Goal: Information Seeking & Learning: Check status

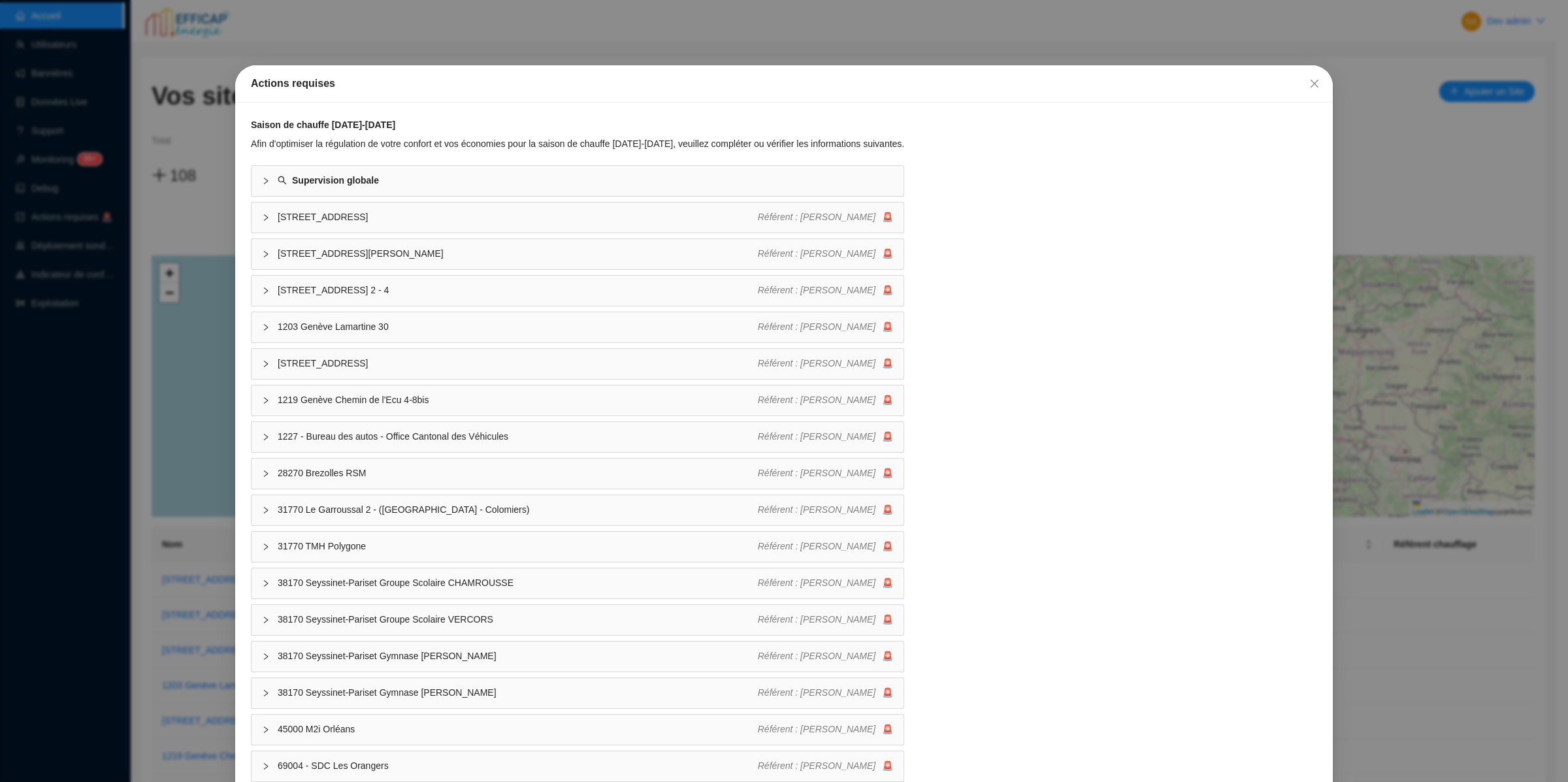
click at [115, 214] on div "Actions requises Saison de chauffe [DATE]-[DATE] Afin d'optimiser la régulation…" at bounding box center [784, 391] width 1568 height 782
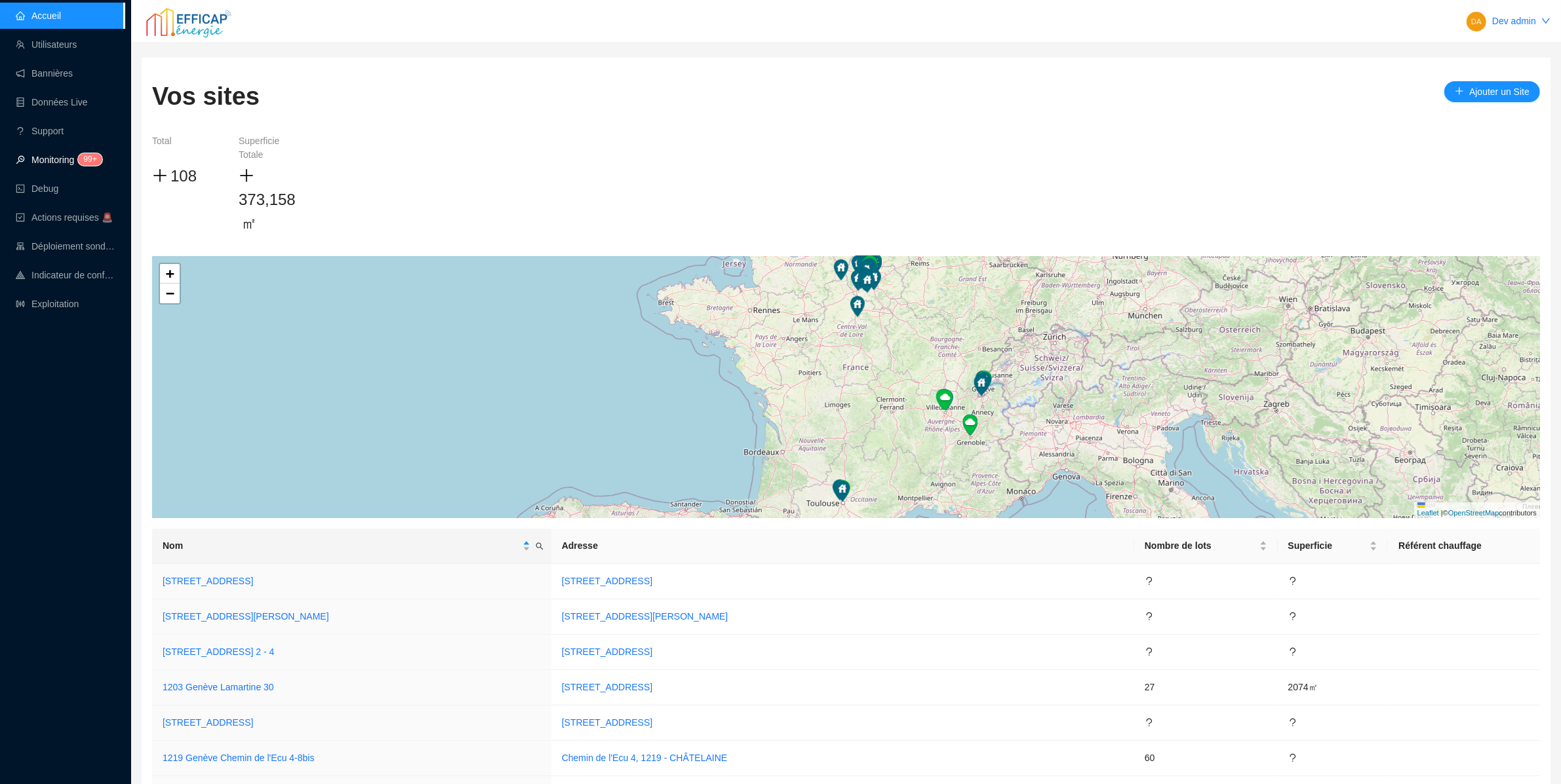
click at [74, 158] on link "Monitoring 99+" at bounding box center [57, 160] width 83 height 10
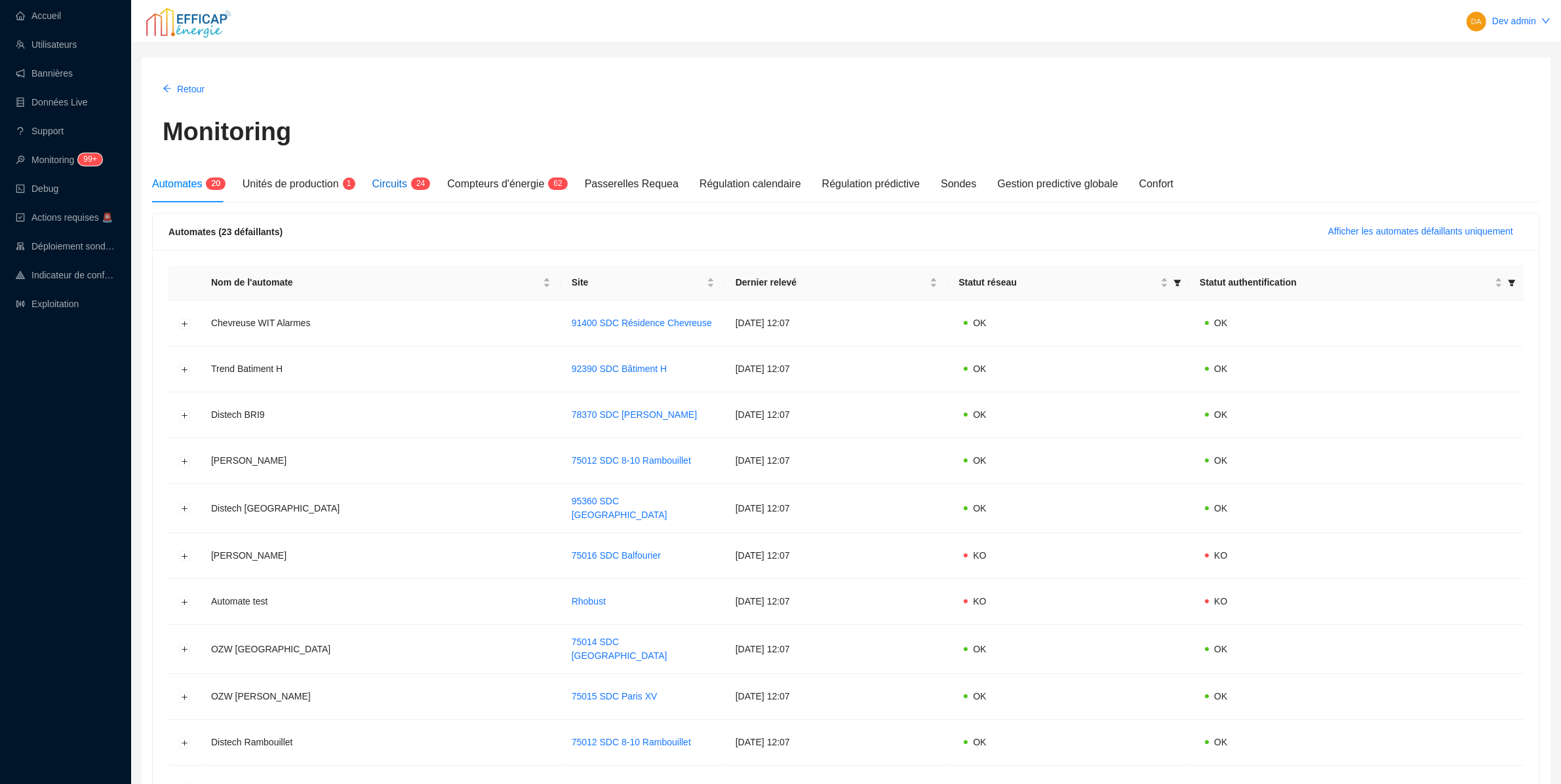
click at [405, 192] on div "Circuits 2 4" at bounding box center [400, 184] width 54 height 16
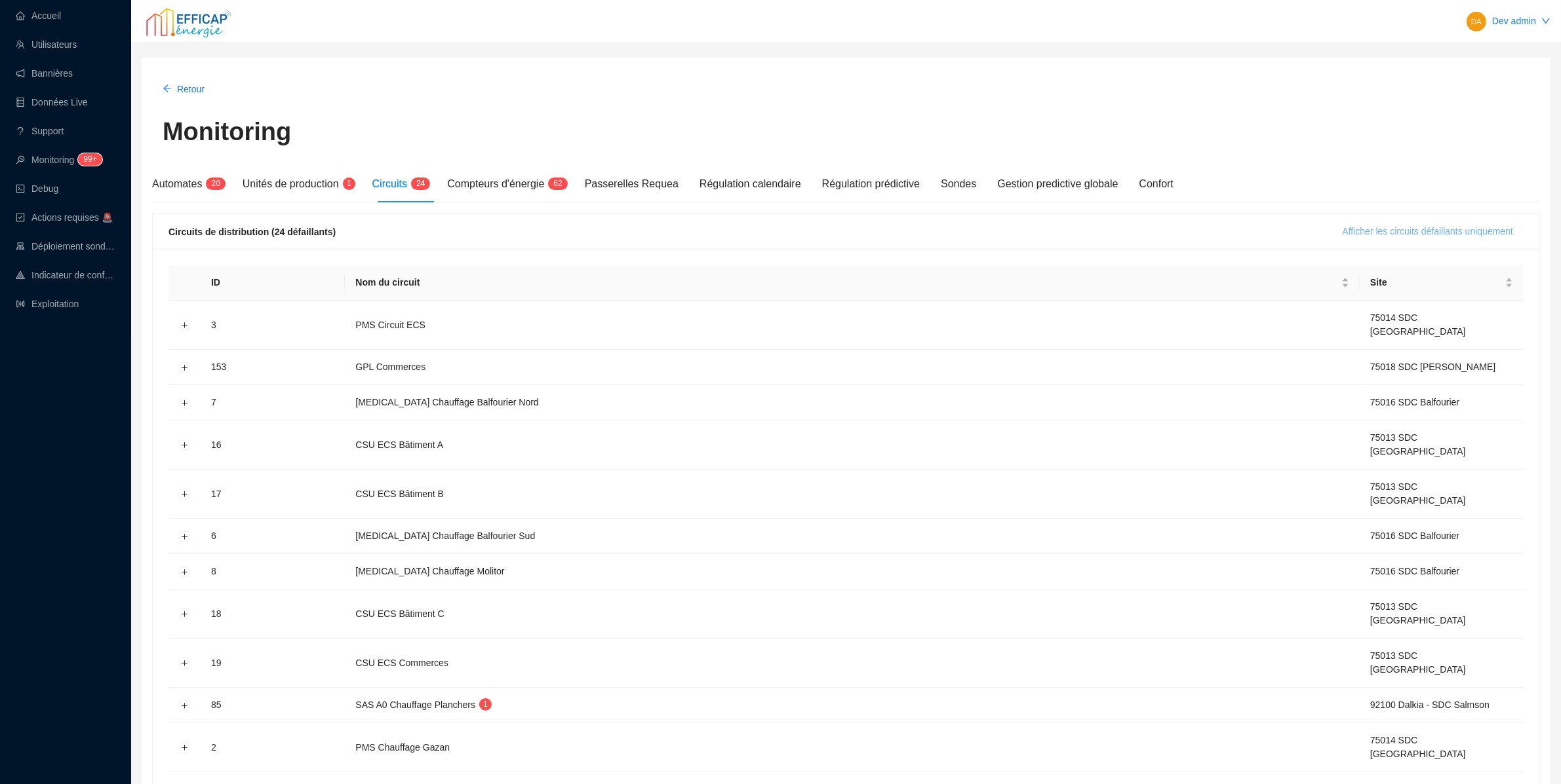
click at [1409, 236] on span "Afficher les circuits défaillants uniquement" at bounding box center [1427, 232] width 171 height 14
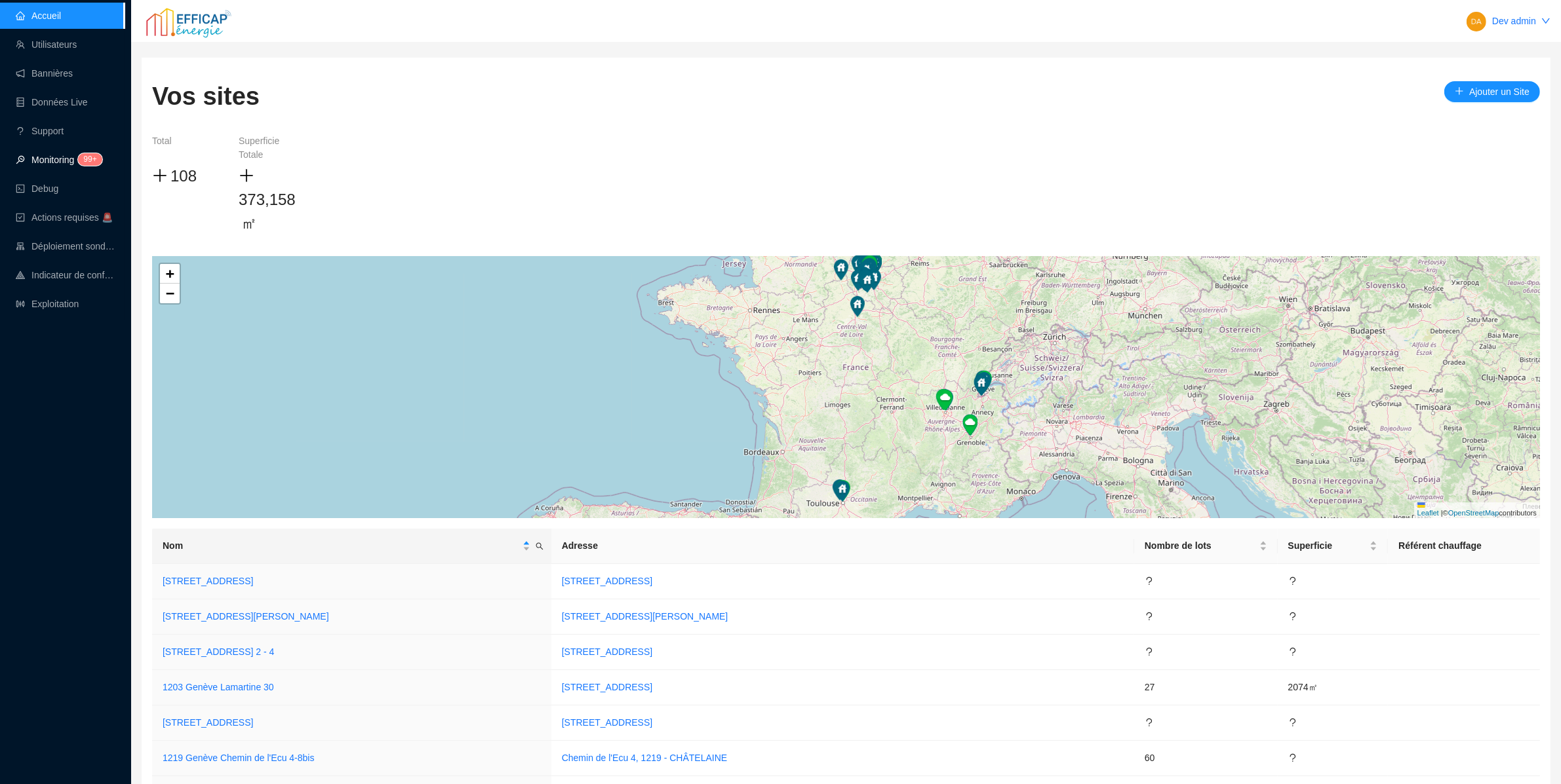
click at [24, 155] on link "Monitoring 99+" at bounding box center [57, 160] width 83 height 10
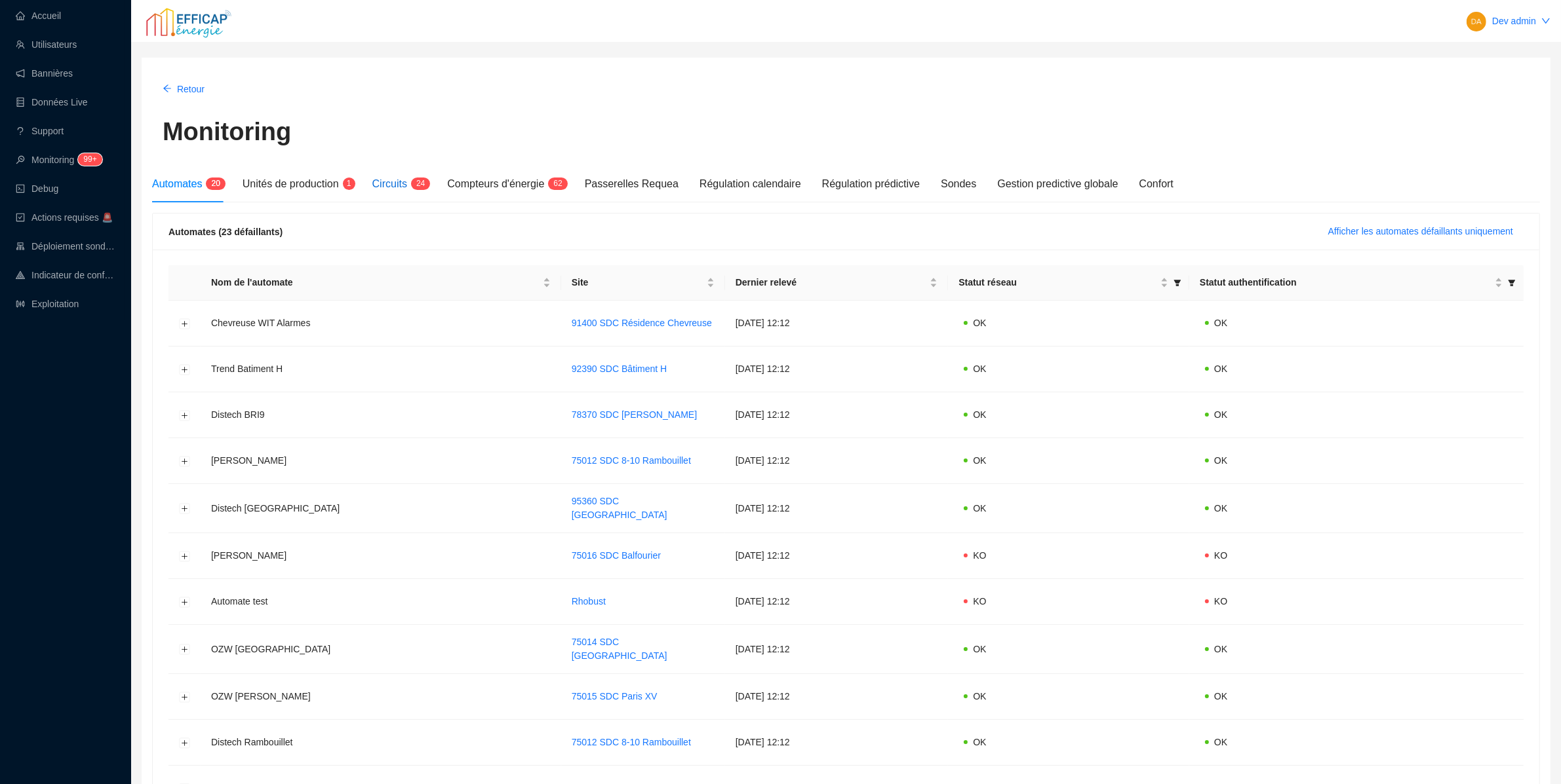
click at [417, 186] on sup "2 4" at bounding box center [420, 184] width 19 height 12
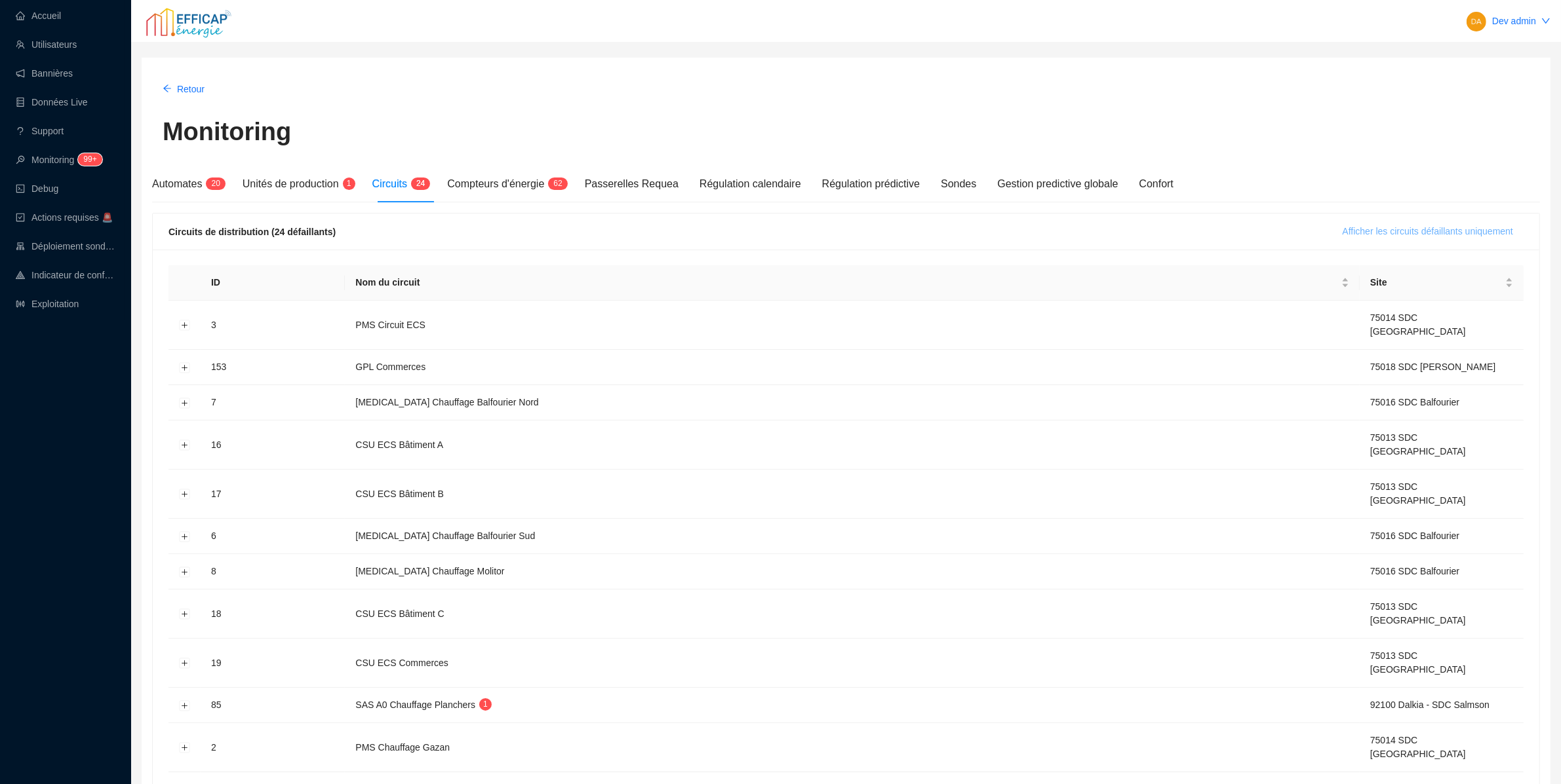
click at [1372, 232] on span "Afficher les circuits défaillants uniquement" at bounding box center [1427, 232] width 171 height 14
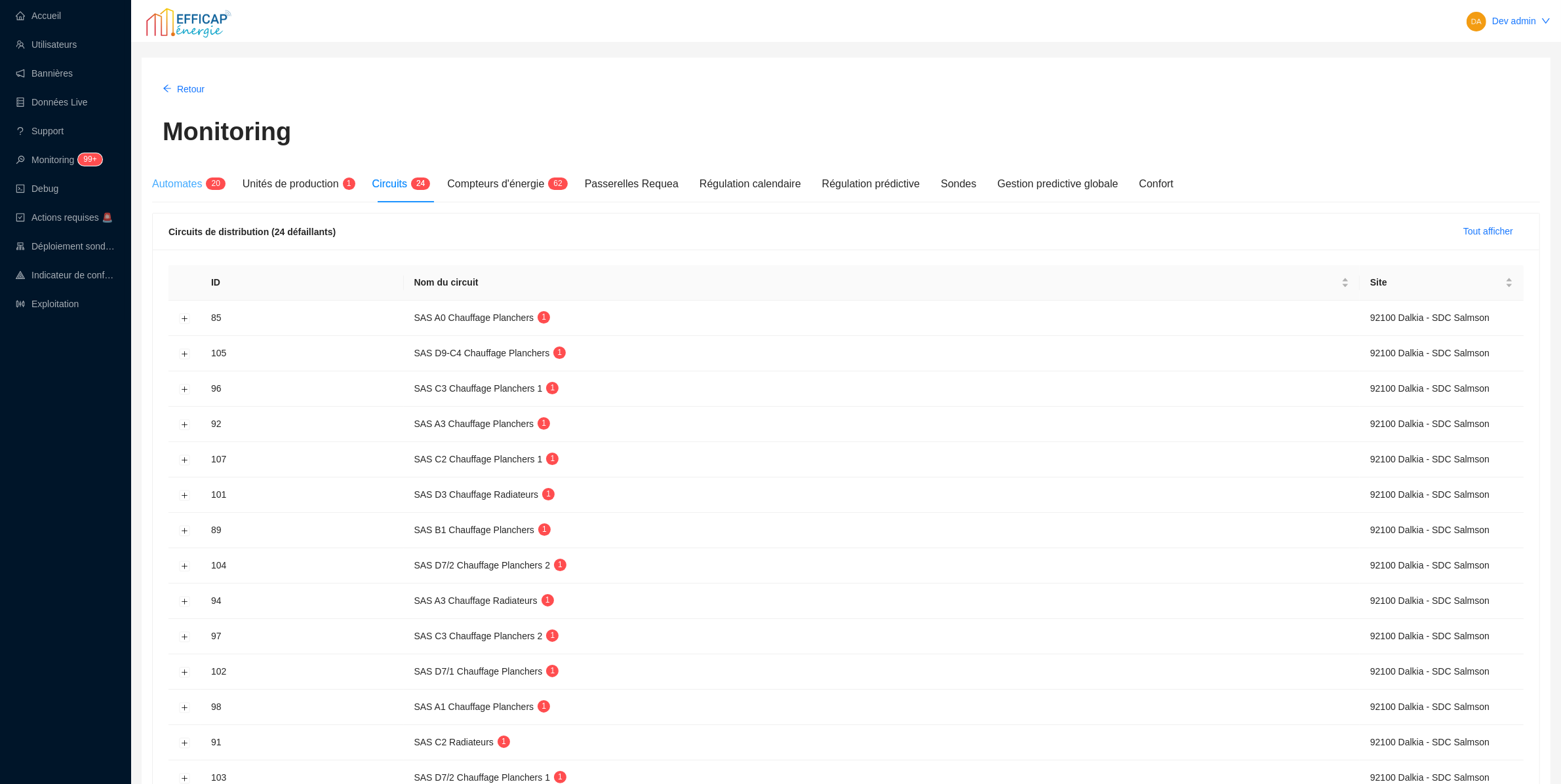
click at [181, 174] on div "Automates 2 0" at bounding box center [187, 184] width 70 height 37
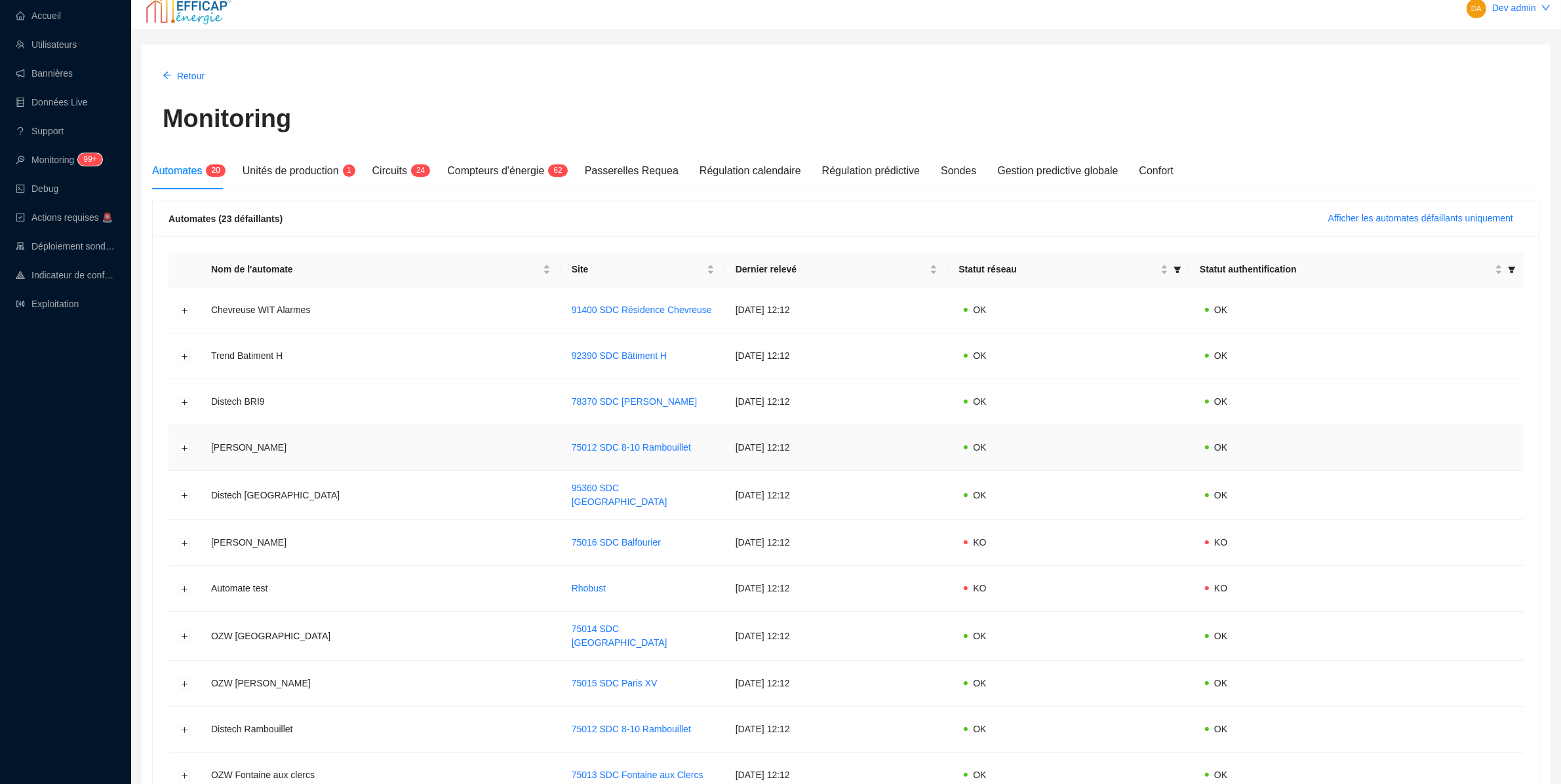
scroll to position [14, 0]
click at [1409, 223] on span "Afficher les automates défaillants uniquement" at bounding box center [1420, 218] width 185 height 14
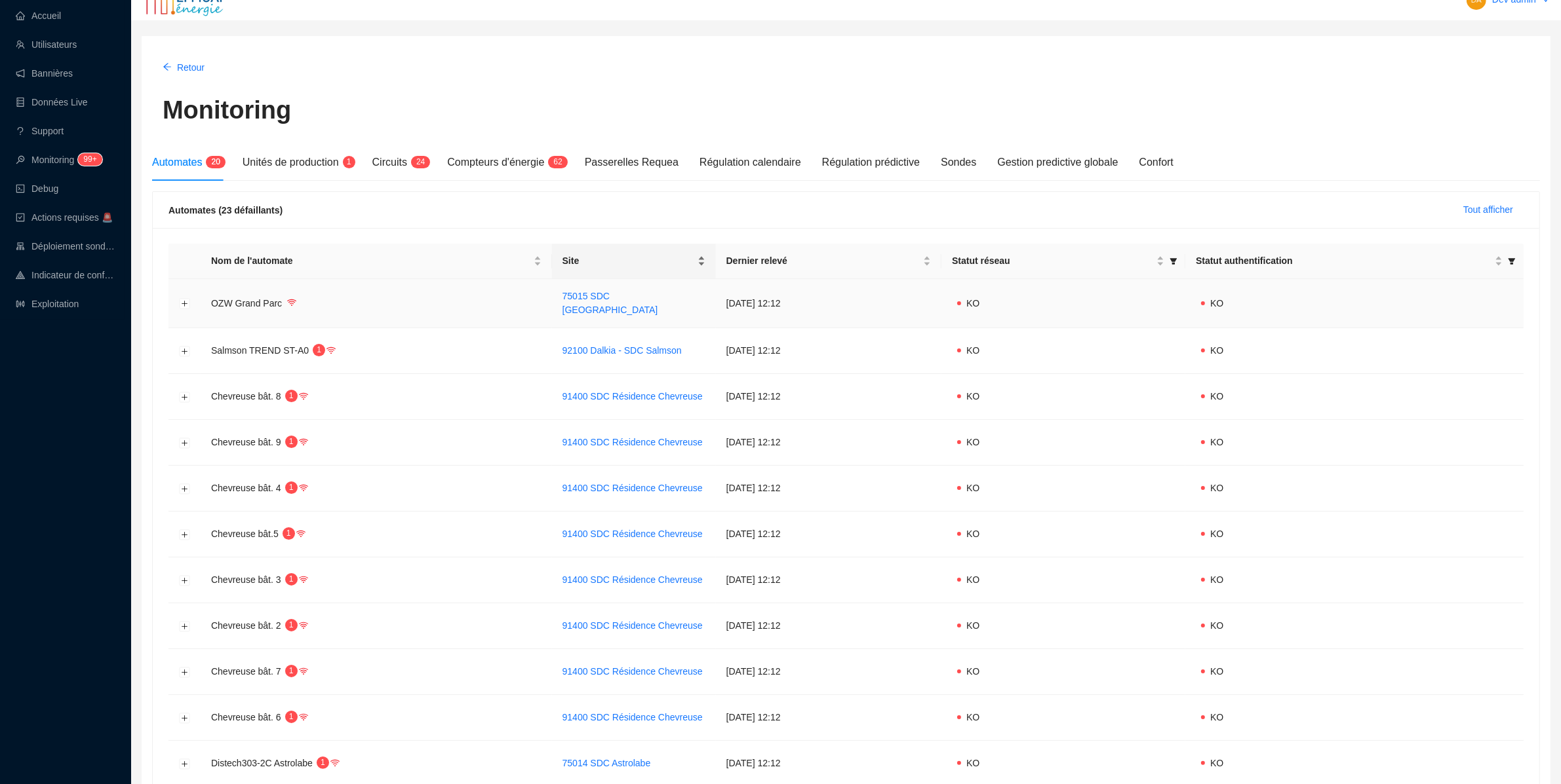
scroll to position [17, 0]
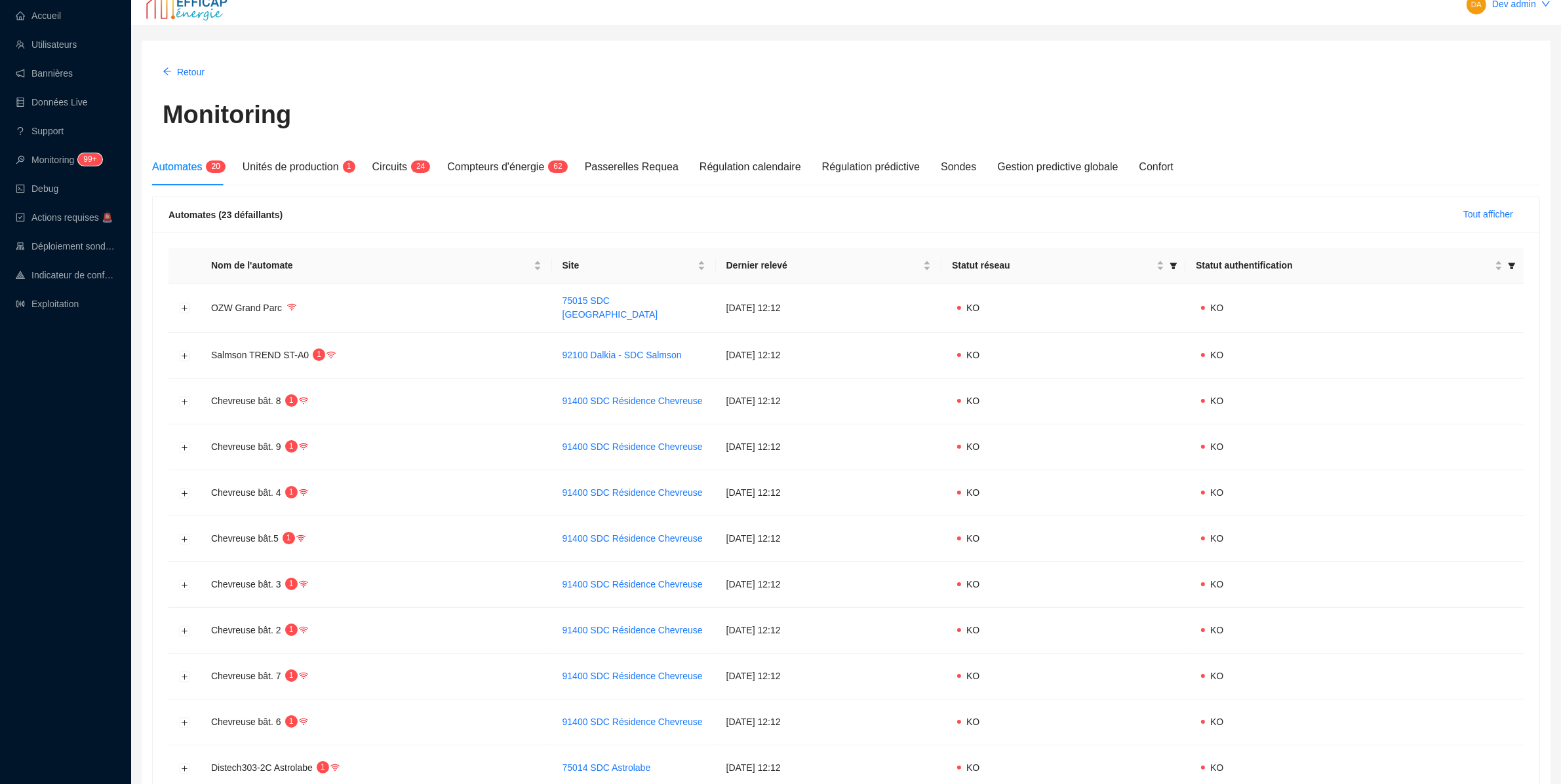
click at [405, 186] on div "Automates 2 0 Unités de production 1 Circuits 2 4 Compteurs d'énergie 6 2 Passe…" at bounding box center [845, 705] width 1388 height 1114
click at [412, 179] on div "Circuits 2 4" at bounding box center [400, 167] width 54 height 37
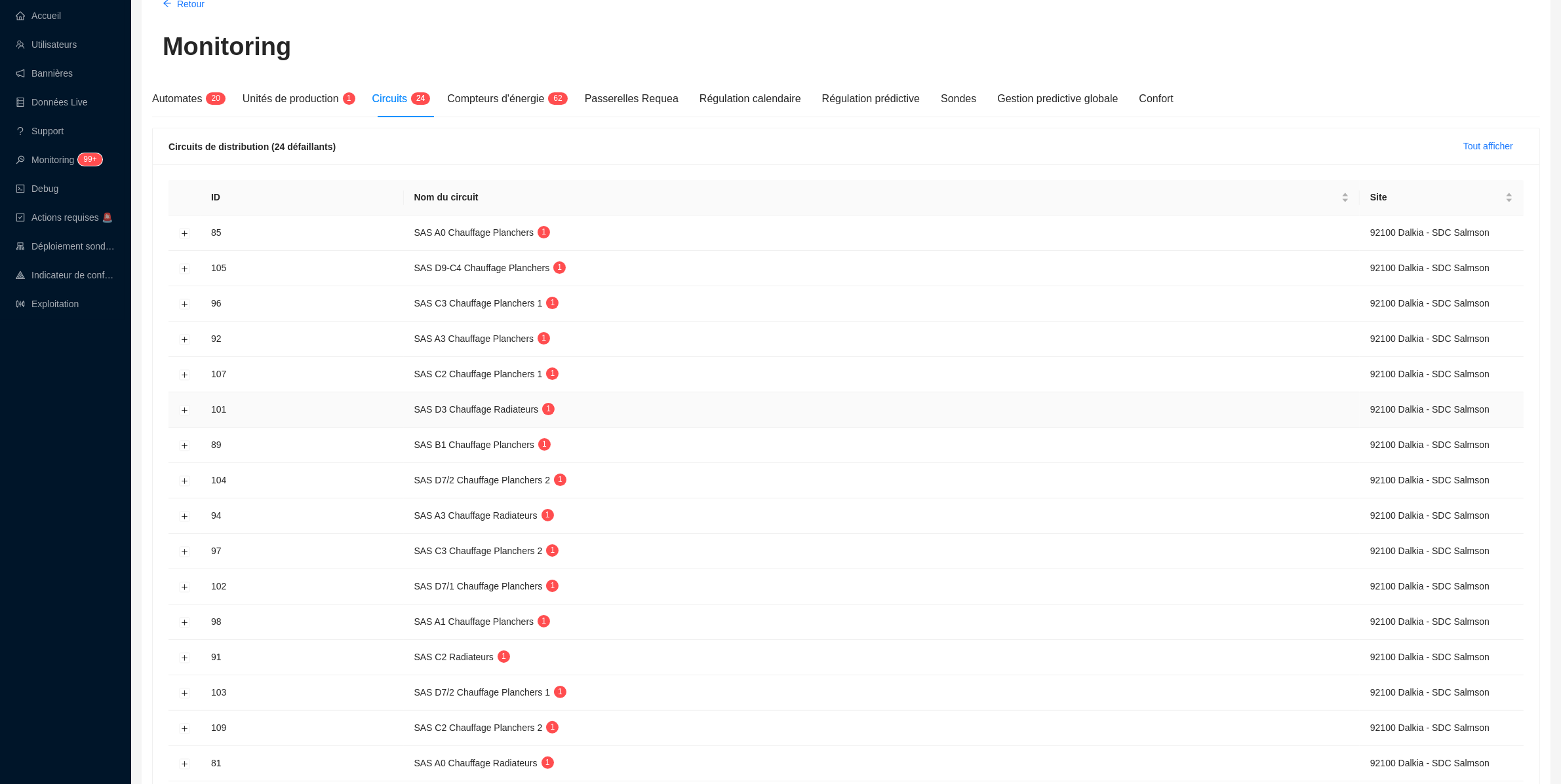
scroll to position [110, 0]
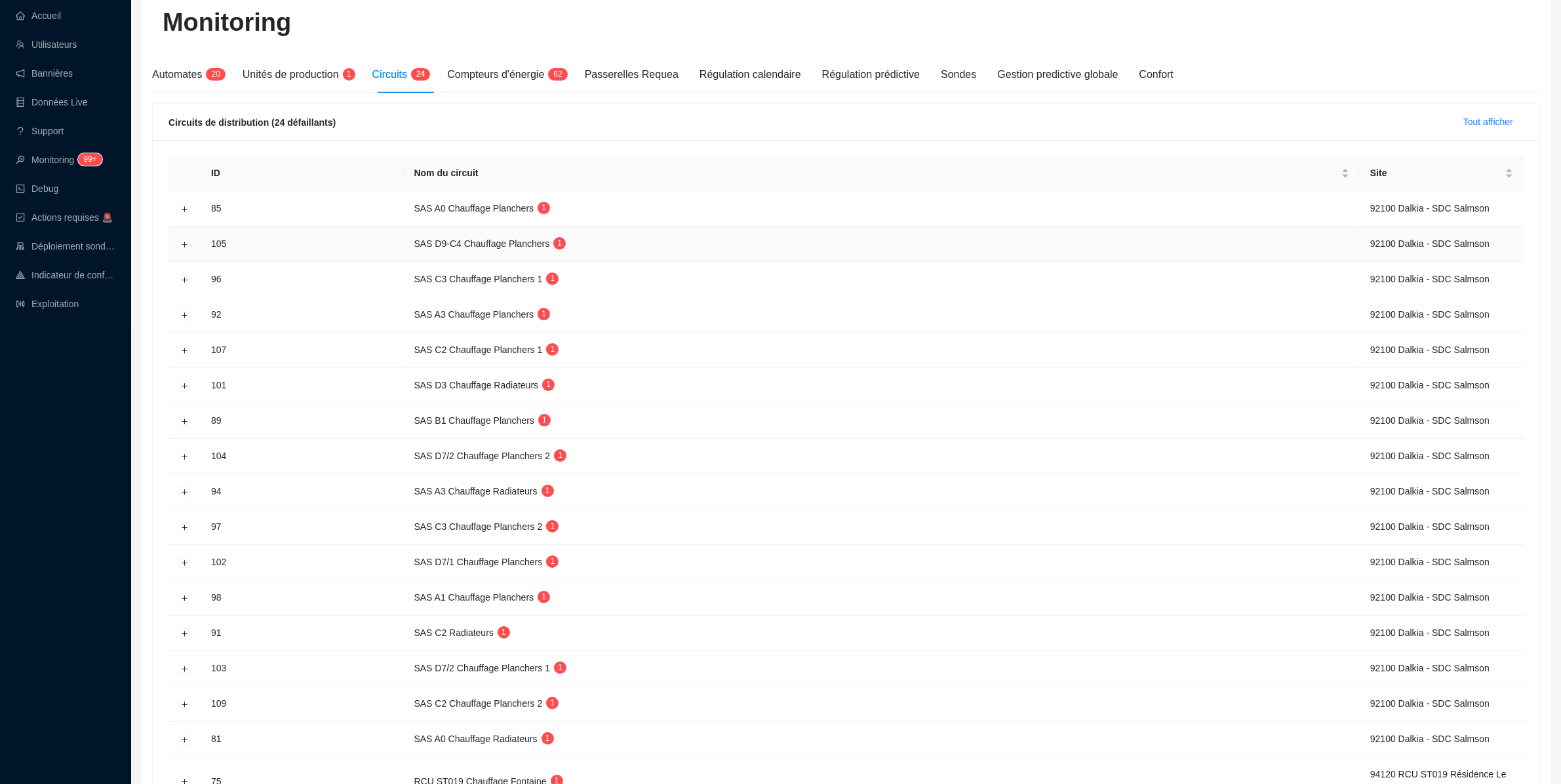
click at [188, 255] on td at bounding box center [185, 244] width 32 height 35
click at [186, 249] on button "Développer la ligne" at bounding box center [185, 244] width 10 height 10
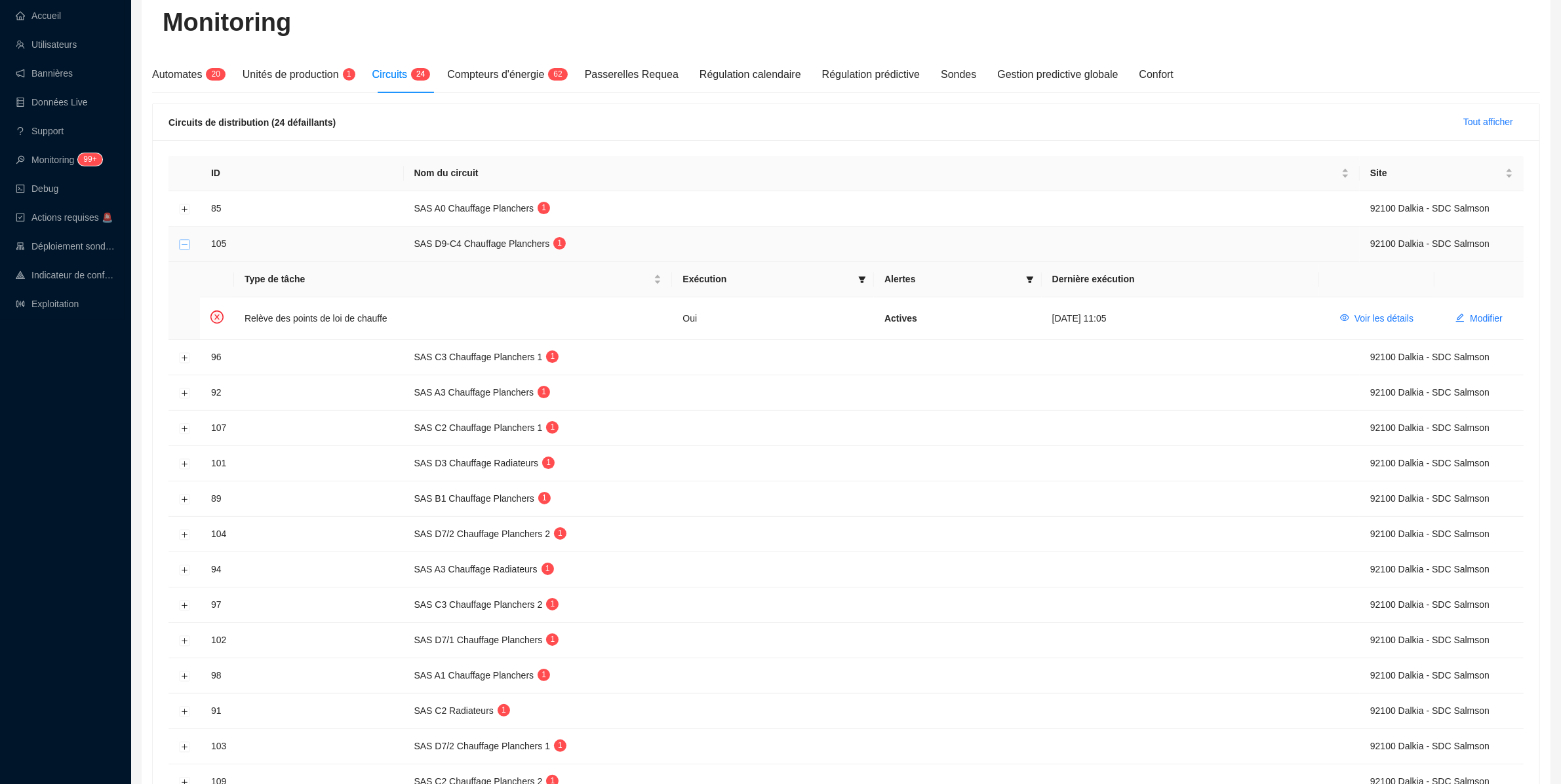
click at [186, 249] on button "Réduire la ligne" at bounding box center [185, 244] width 10 height 10
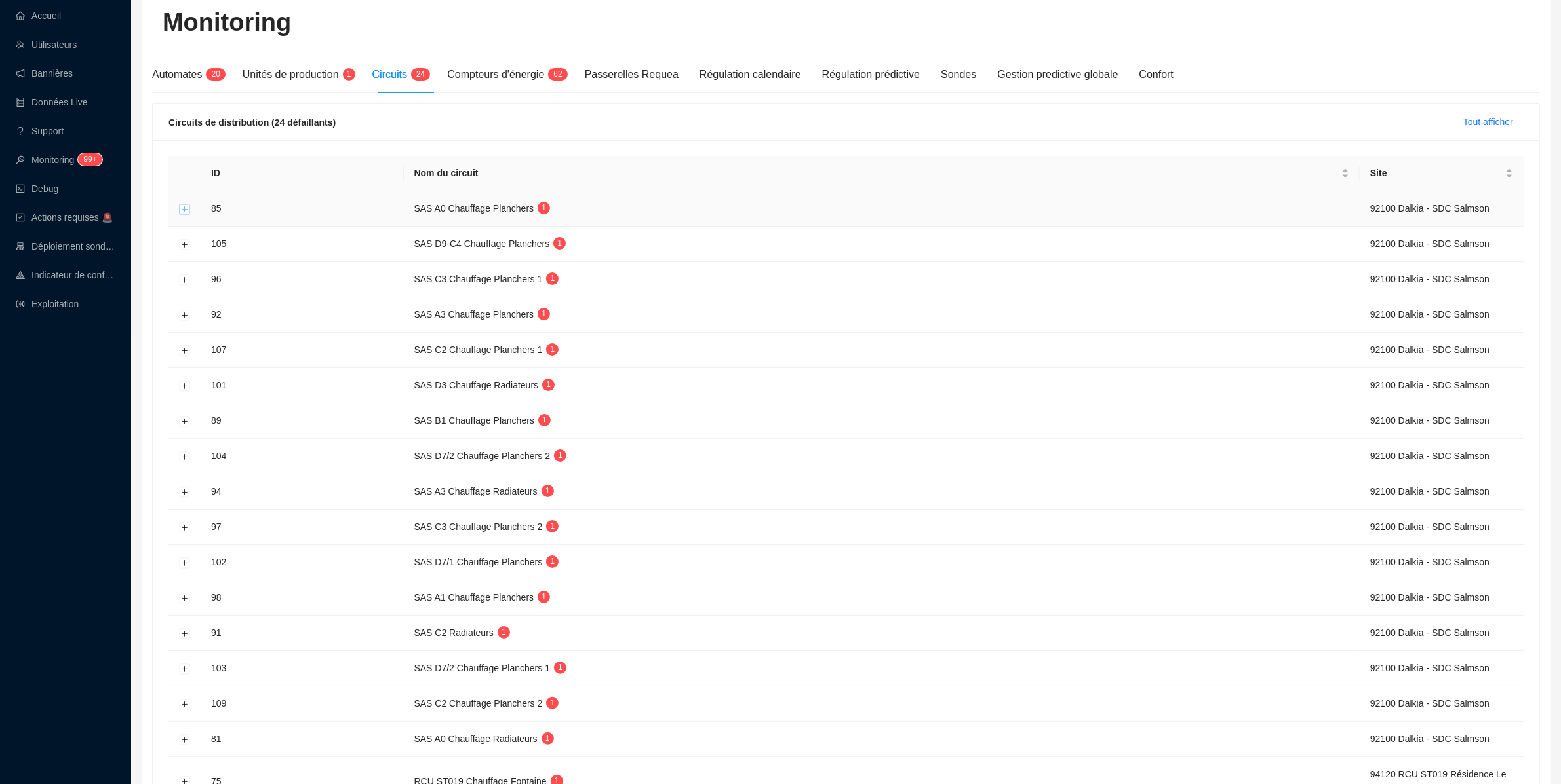
click at [186, 211] on button "Développer la ligne" at bounding box center [185, 209] width 10 height 10
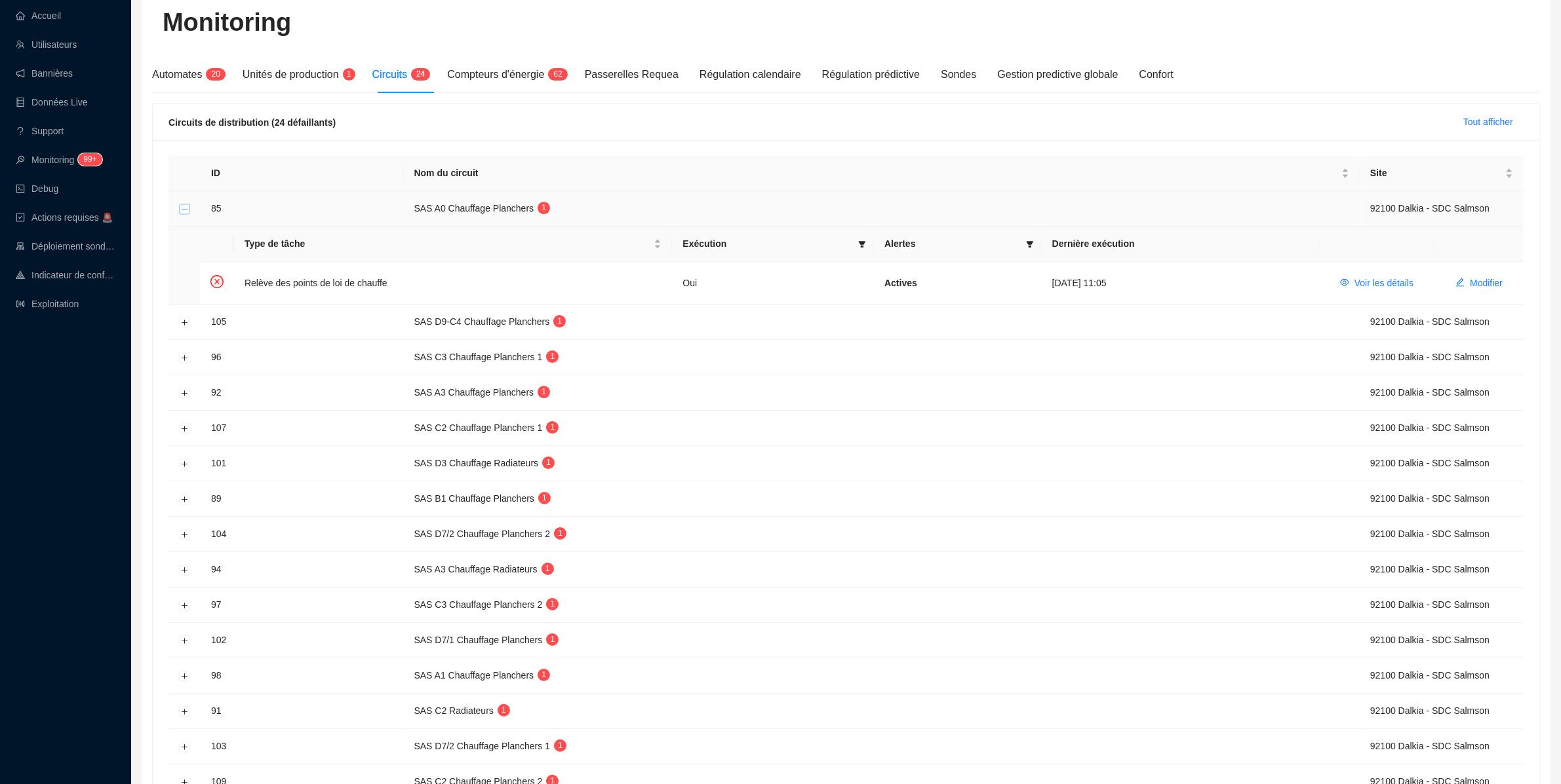
click at [186, 211] on button "Réduire la ligne" at bounding box center [185, 209] width 10 height 10
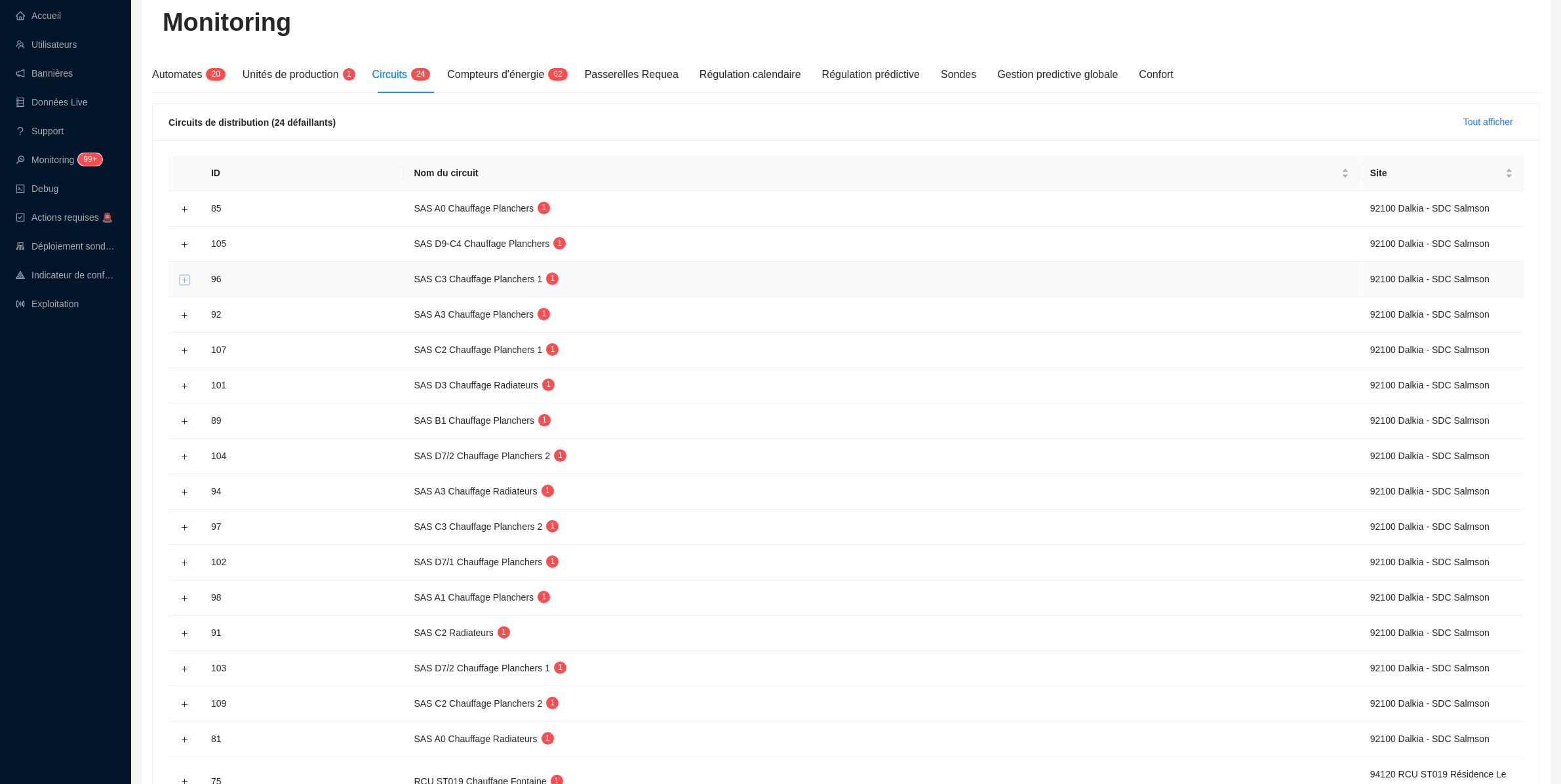
click at [184, 277] on button "Développer la ligne" at bounding box center [185, 280] width 10 height 10
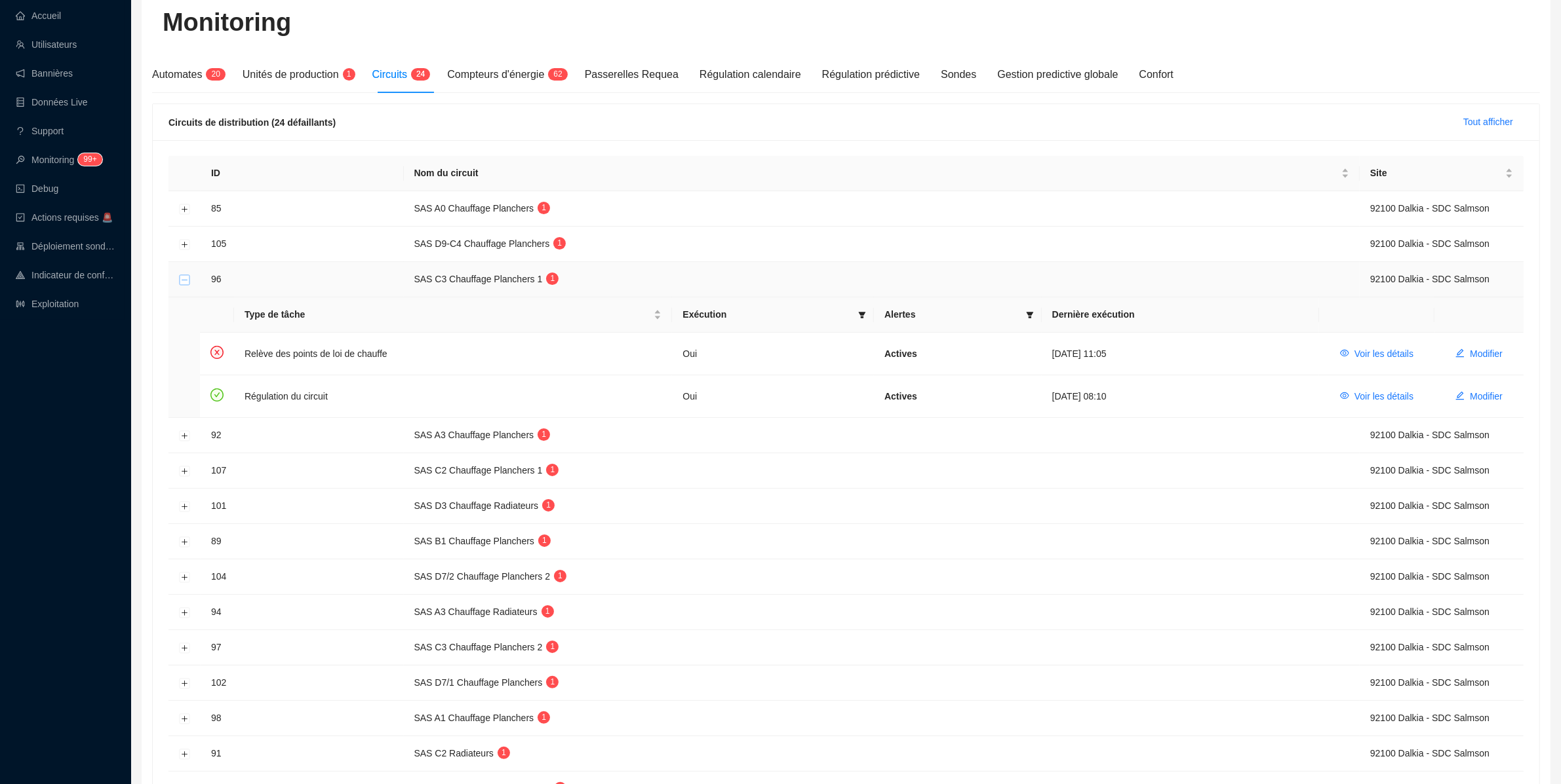
click at [184, 277] on button "Réduire la ligne" at bounding box center [185, 280] width 10 height 10
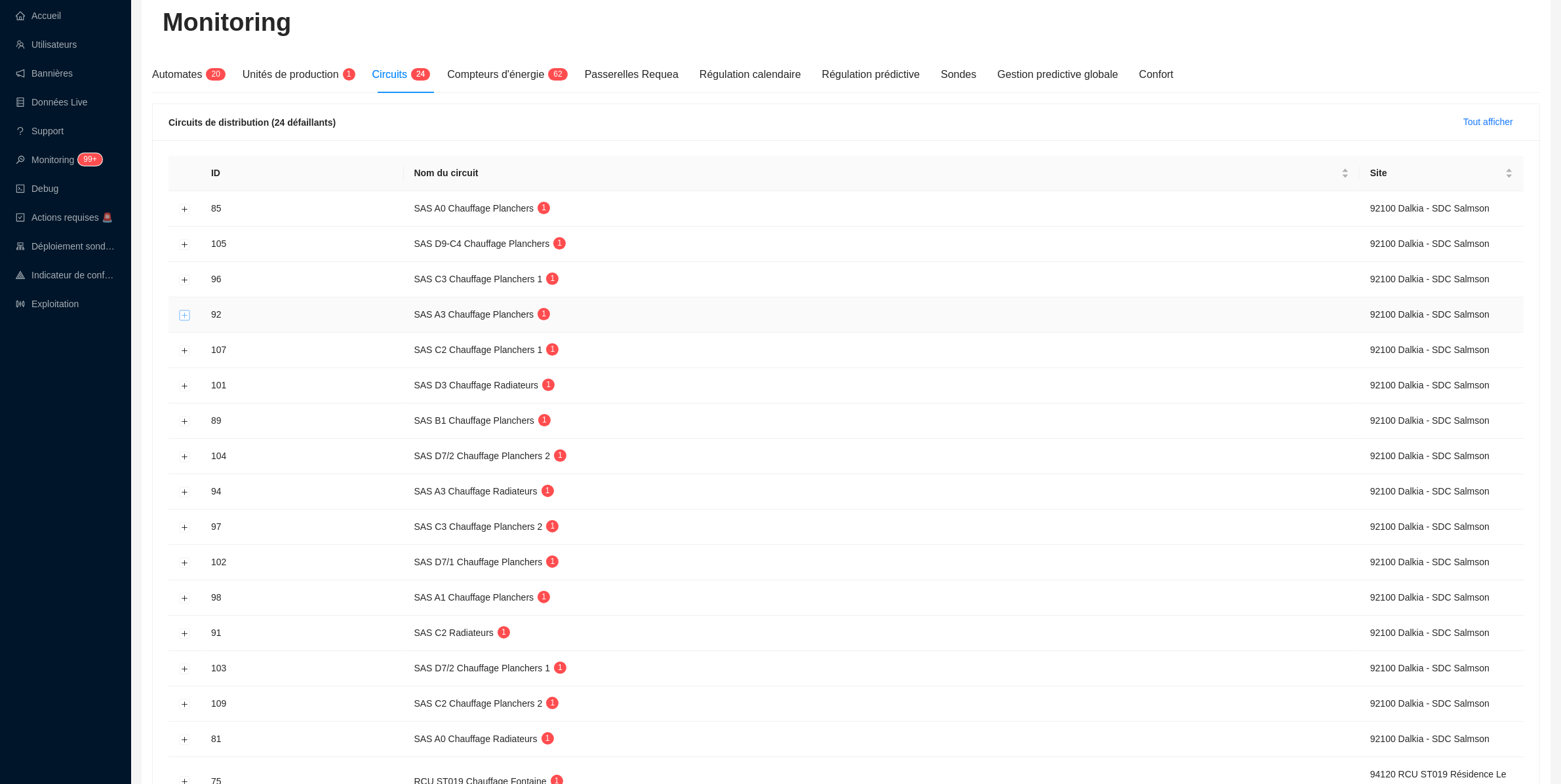
click at [184, 318] on button "Développer la ligne" at bounding box center [185, 315] width 10 height 10
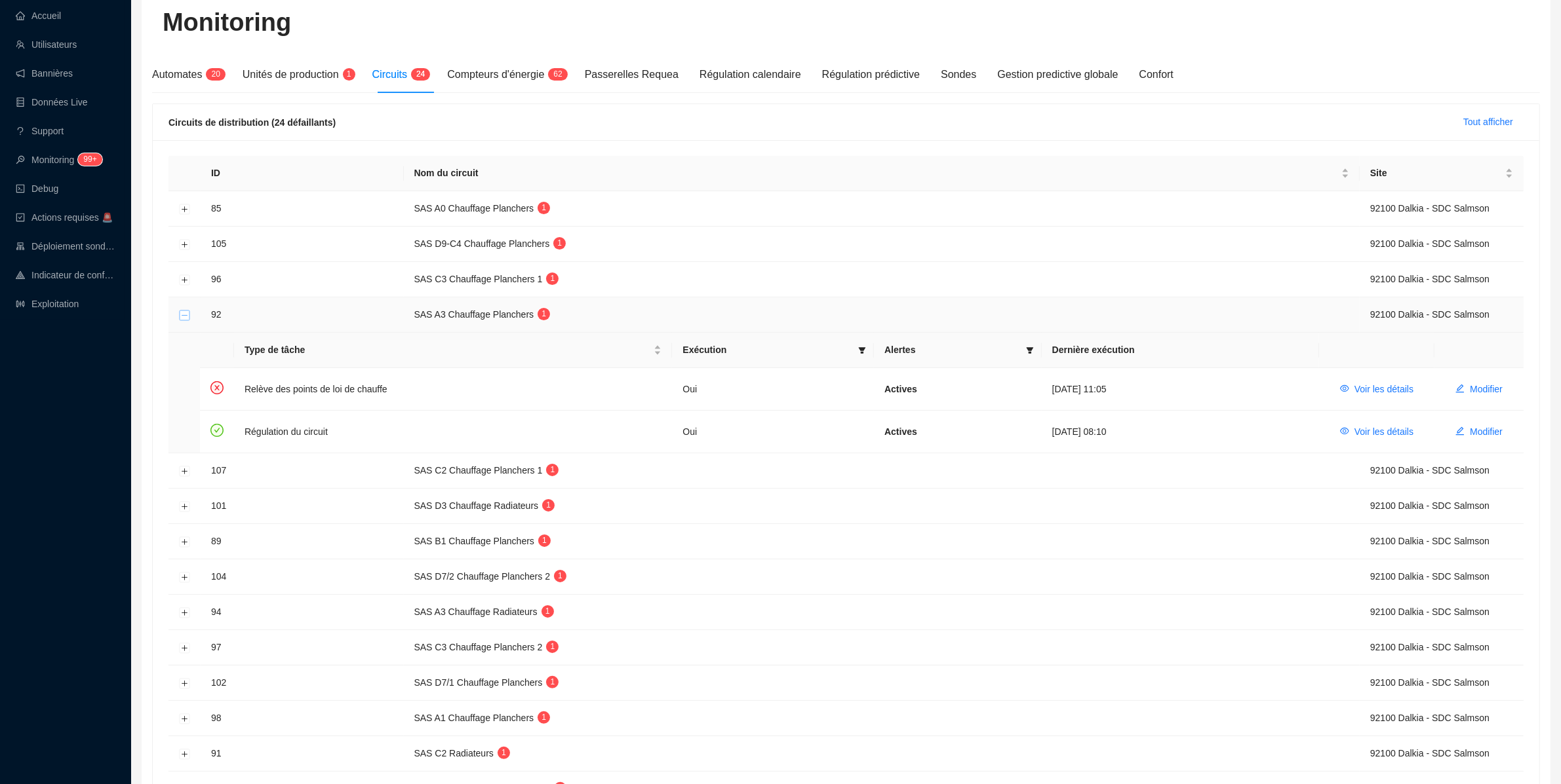
click at [184, 318] on button "Réduire la ligne" at bounding box center [185, 315] width 10 height 10
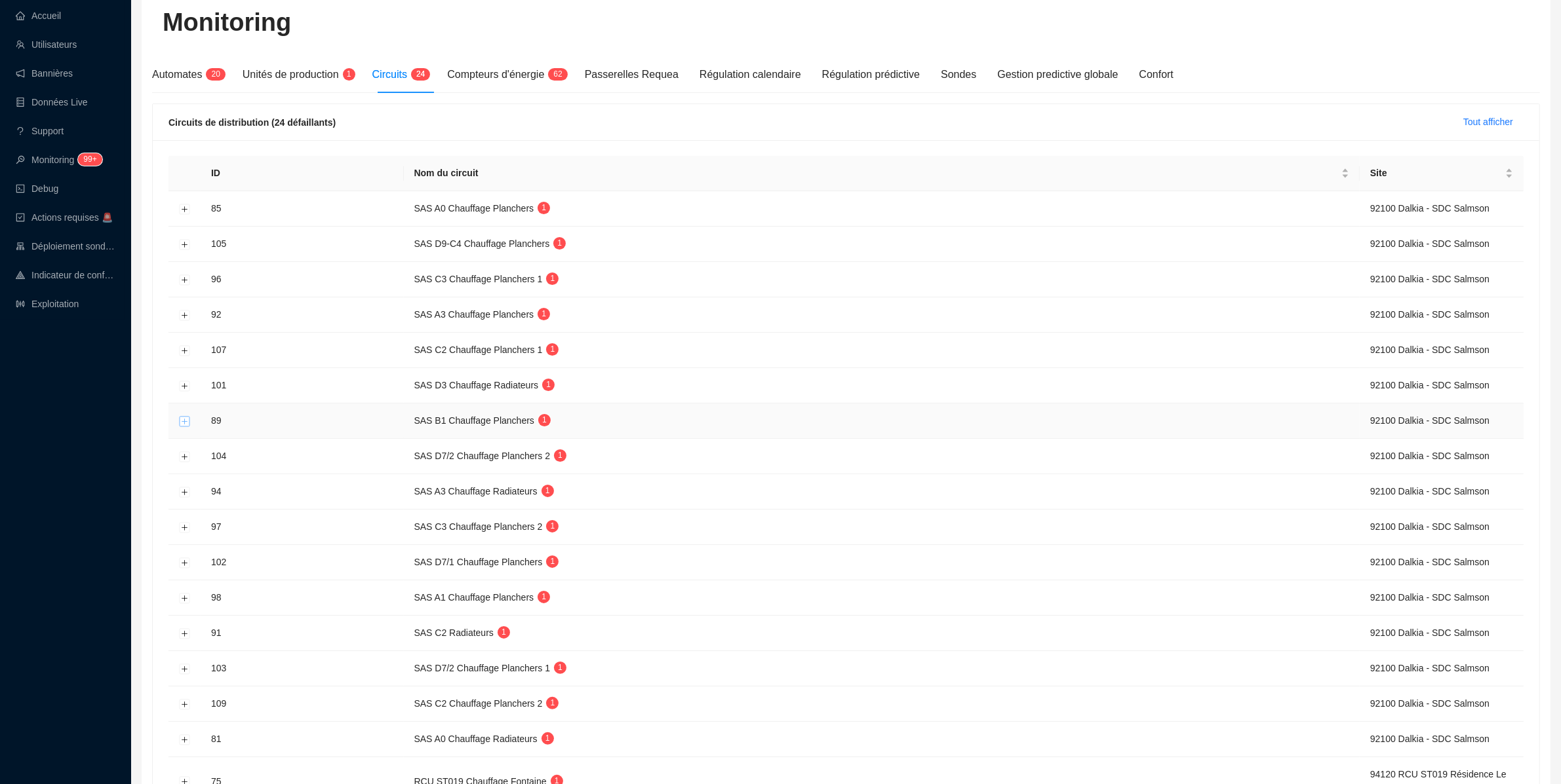
click at [187, 423] on button "Développer la ligne" at bounding box center [185, 421] width 10 height 10
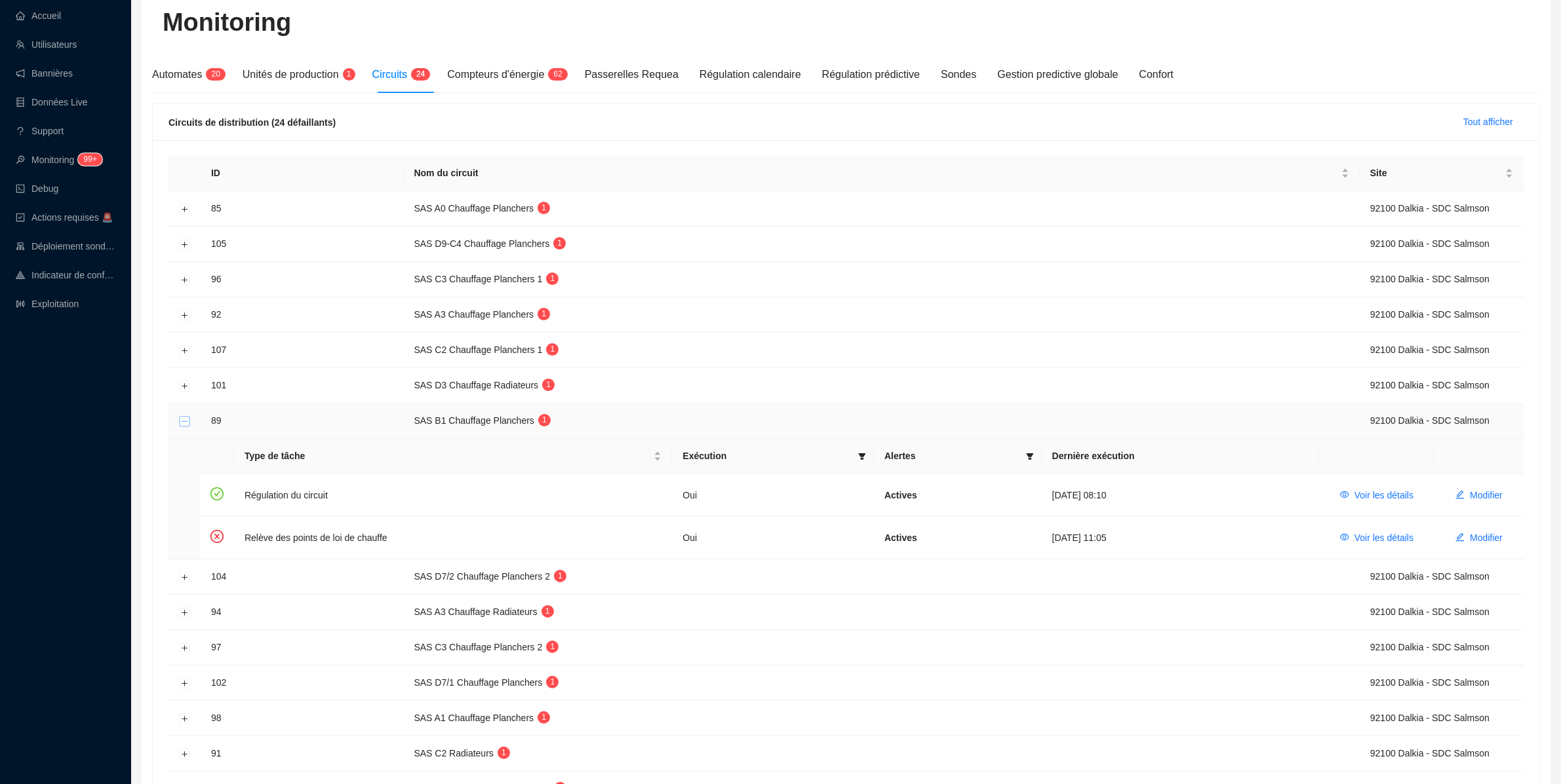
click at [187, 423] on button "Réduire la ligne" at bounding box center [185, 421] width 10 height 10
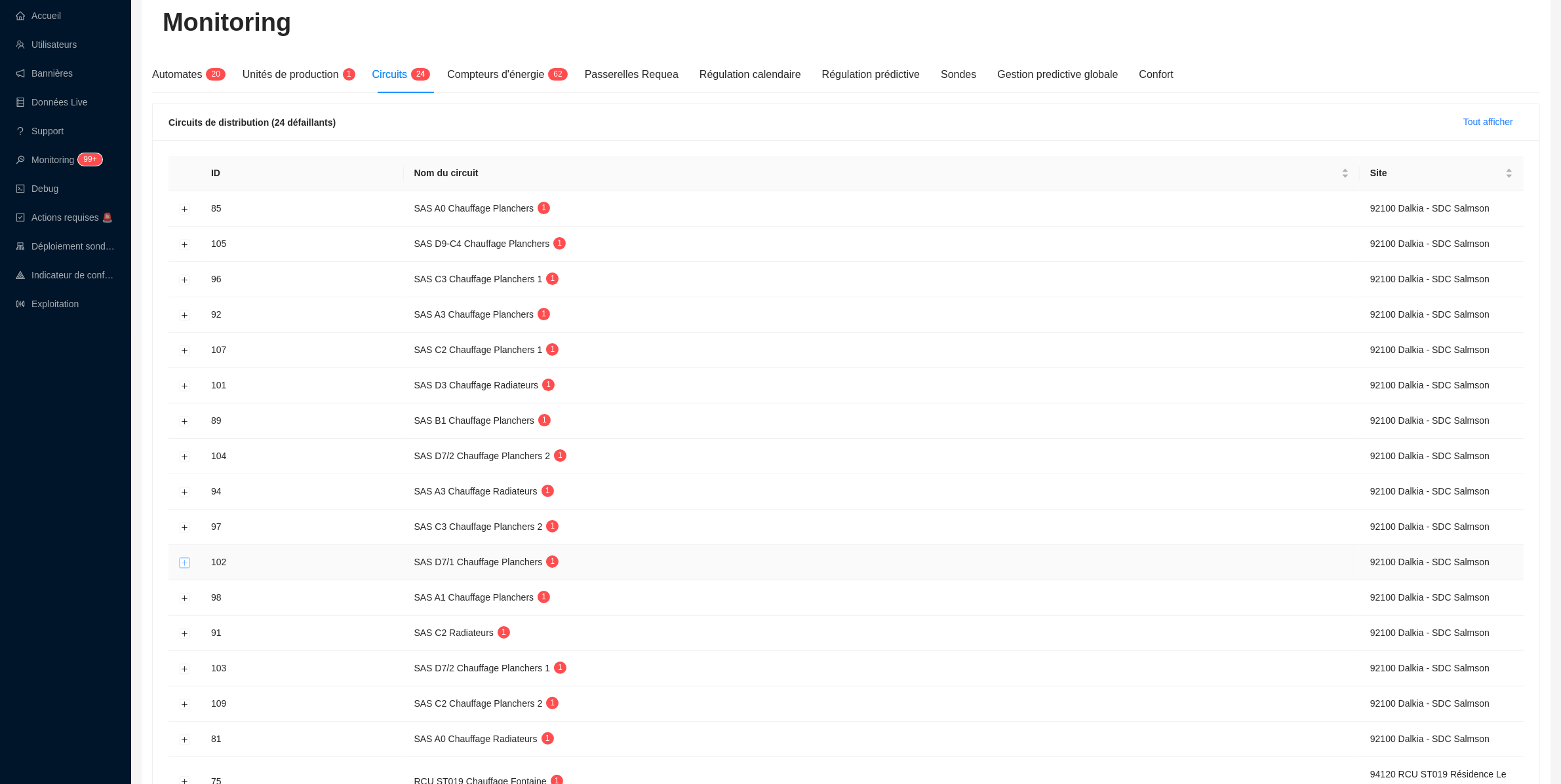
click at [186, 561] on button "Développer la ligne" at bounding box center [185, 562] width 10 height 10
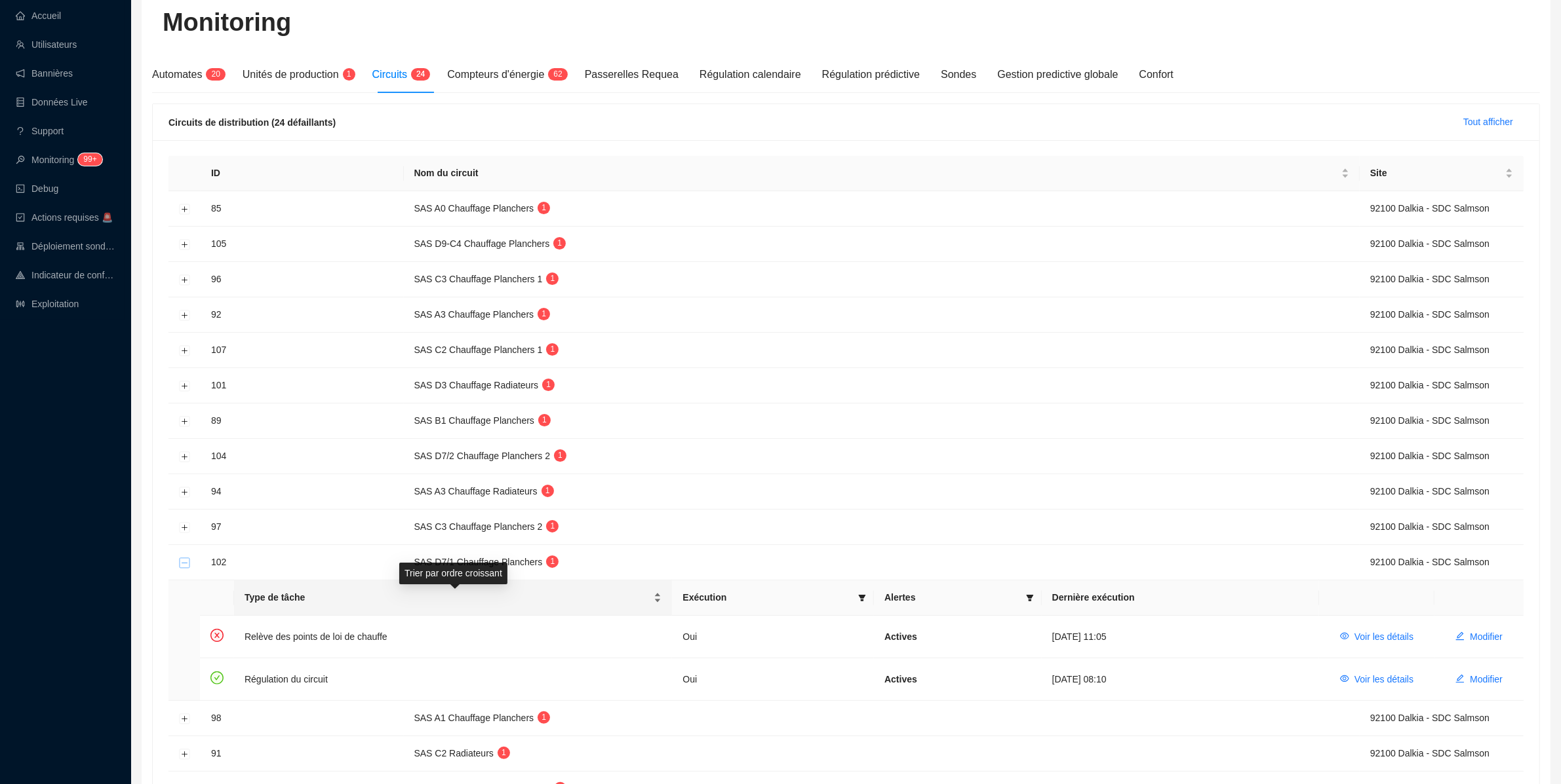
scroll to position [161, 0]
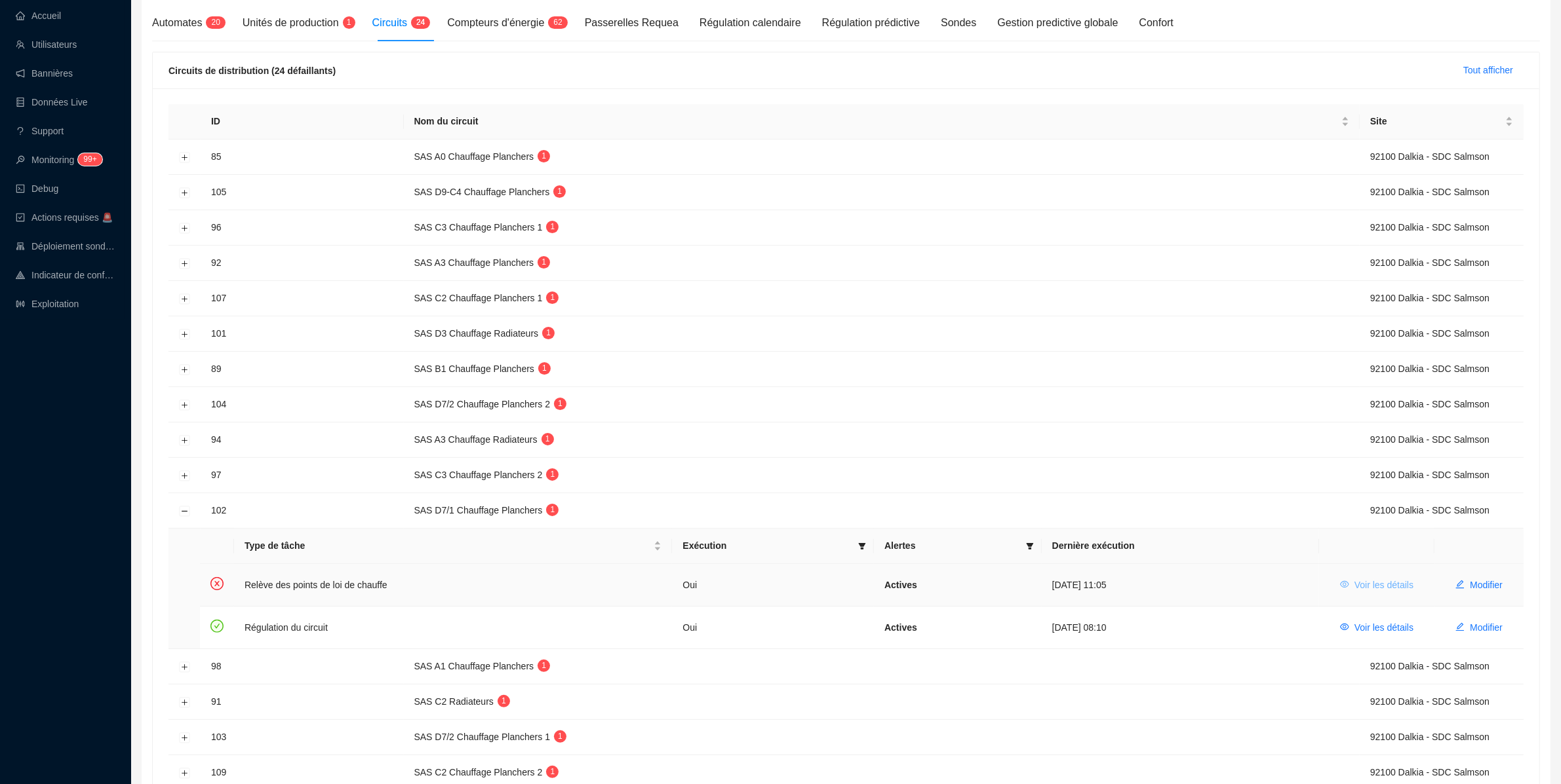
click at [1371, 589] on span "Voir les détails" at bounding box center [1383, 585] width 59 height 14
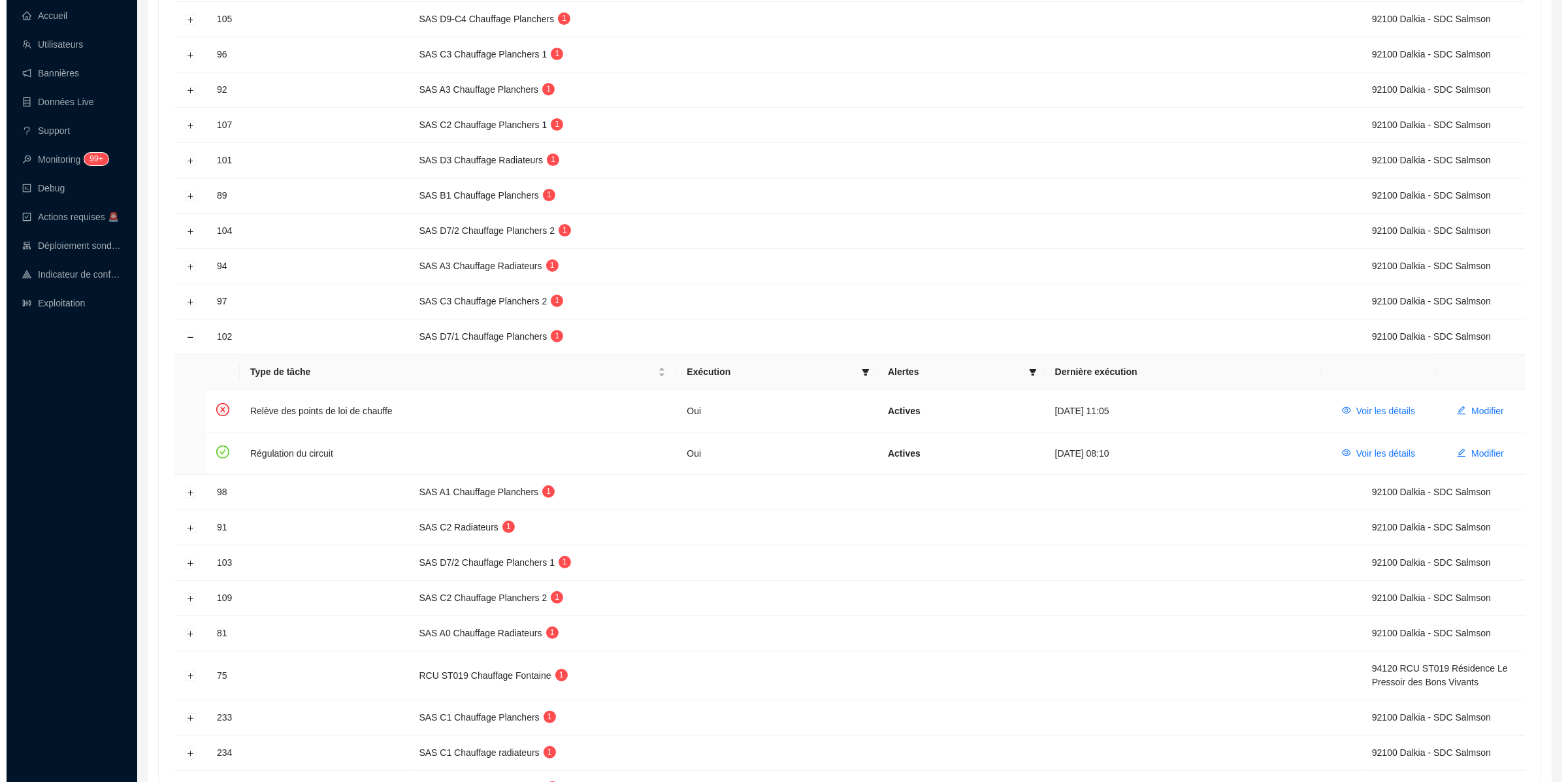
scroll to position [502, 0]
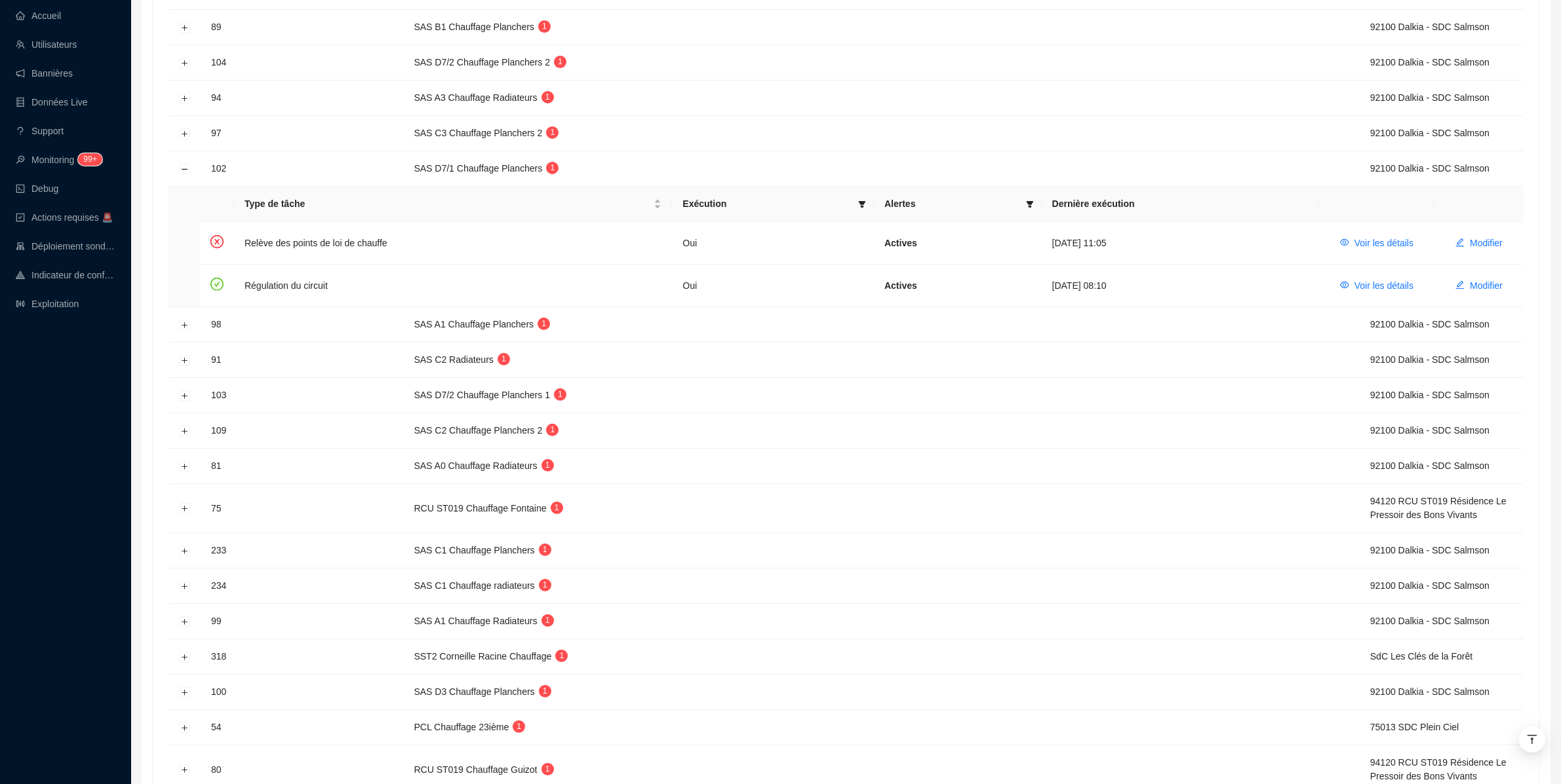
click at [32, 437] on div "Accueil Utilisateurs Bannières Données Live Support Monitoring 99+ Debug Action…" at bounding box center [62, 392] width 125 height 784
click at [186, 334] on td at bounding box center [185, 325] width 32 height 35
click at [186, 325] on button "Développer la ligne" at bounding box center [185, 325] width 10 height 10
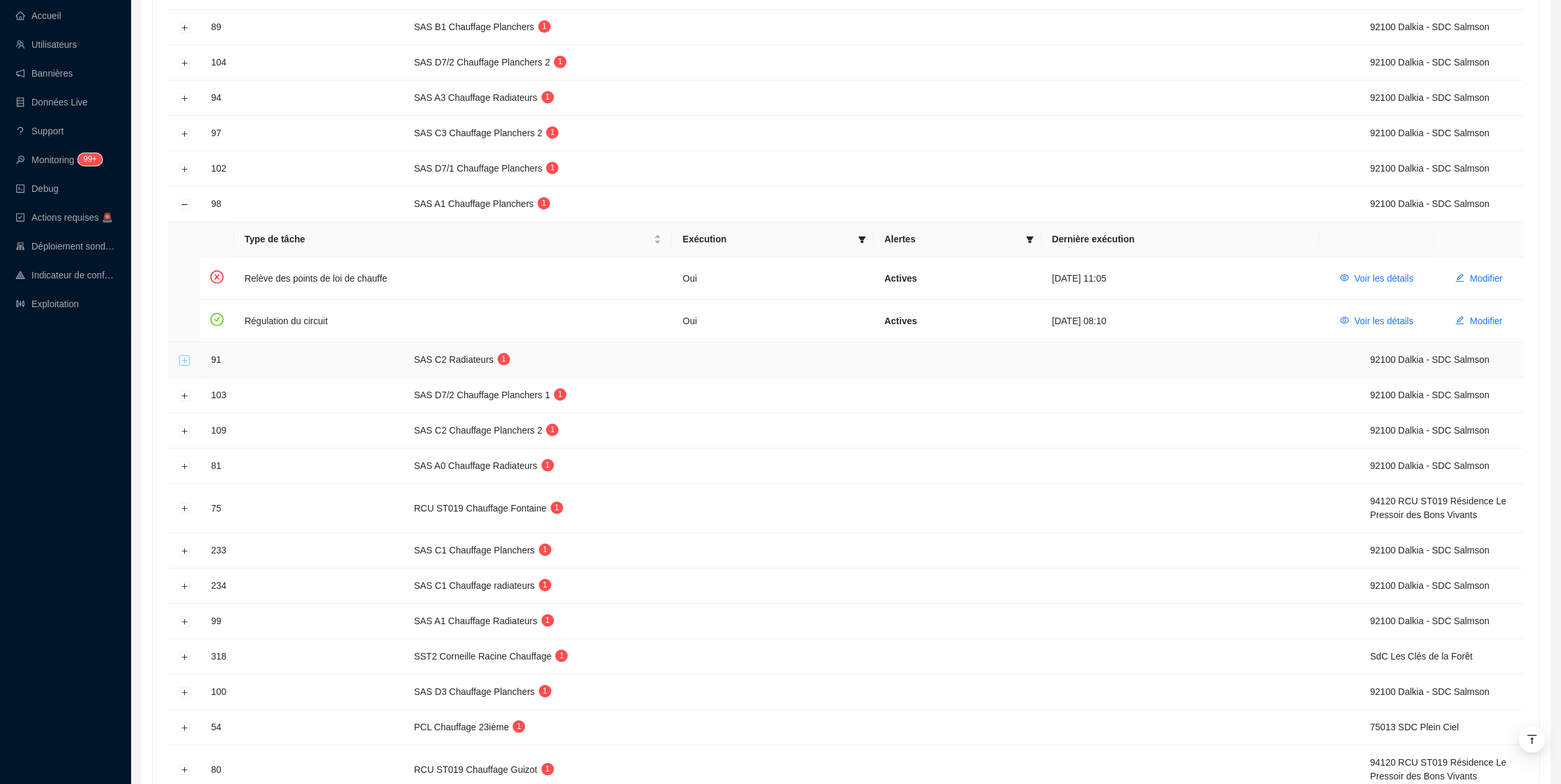
click at [188, 359] on button "Développer la ligne" at bounding box center [185, 361] width 10 height 10
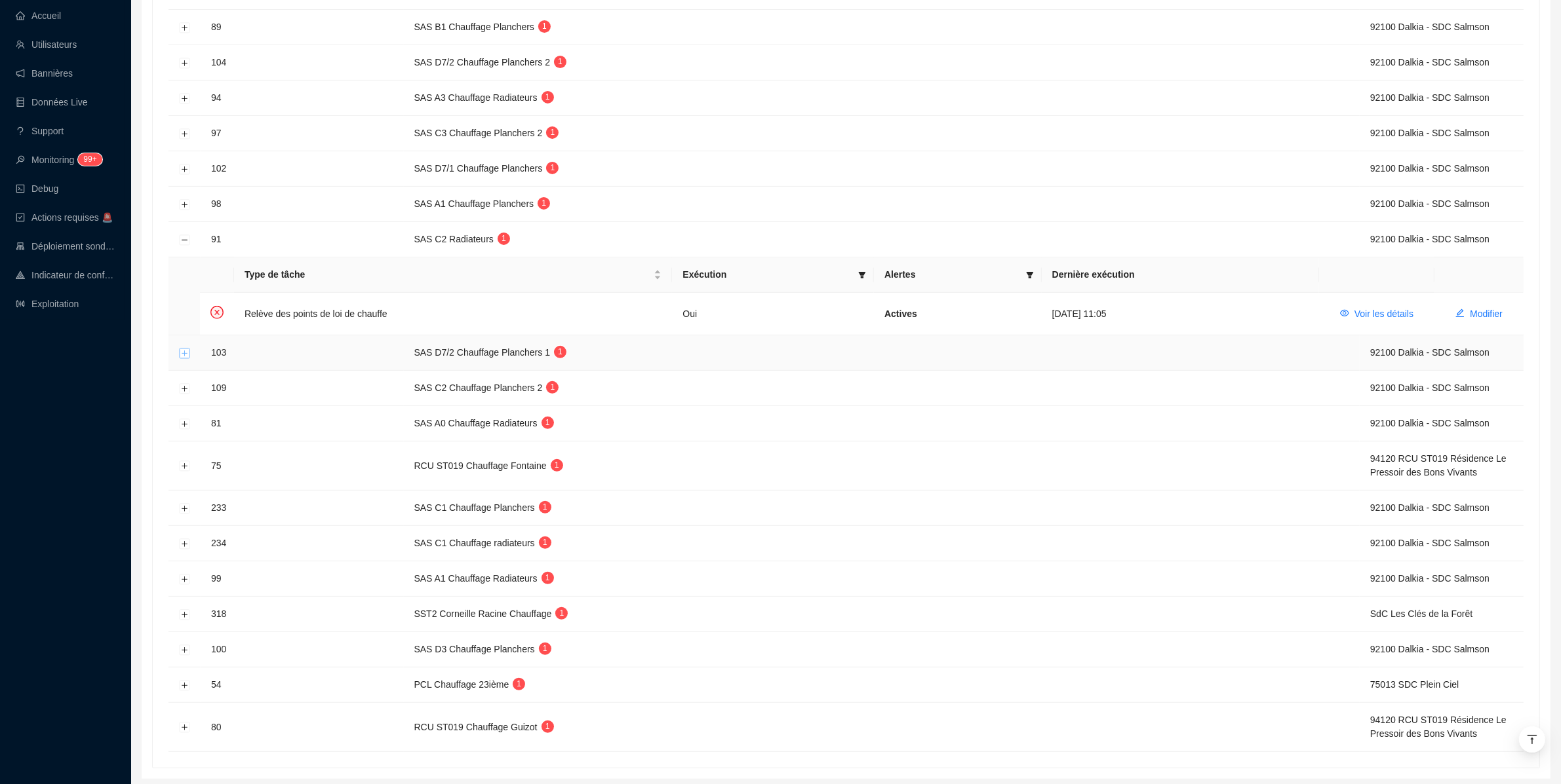
click at [188, 358] on button "Développer la ligne" at bounding box center [185, 353] width 10 height 10
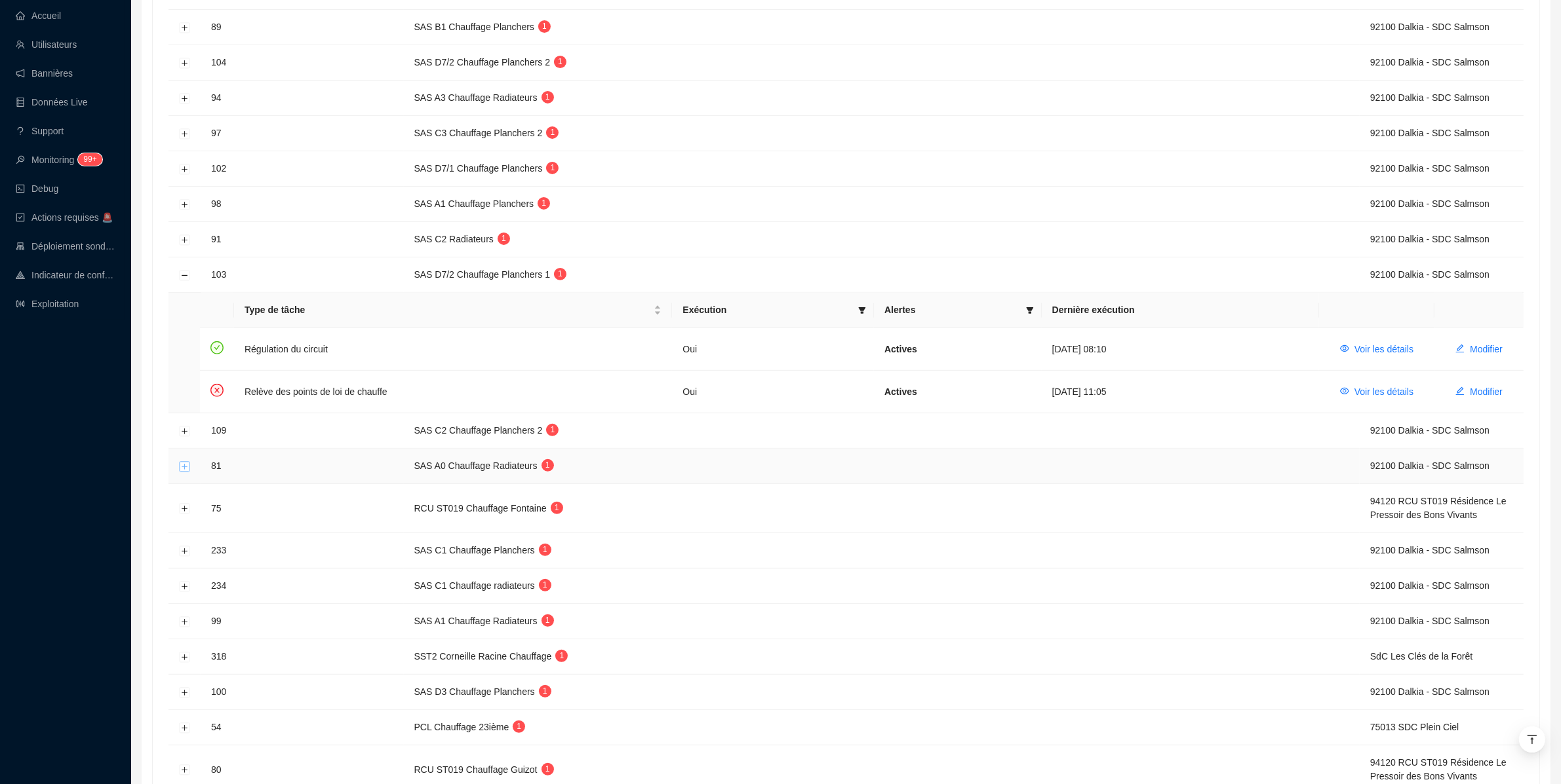
click at [184, 467] on button "Développer la ligne" at bounding box center [185, 466] width 10 height 10
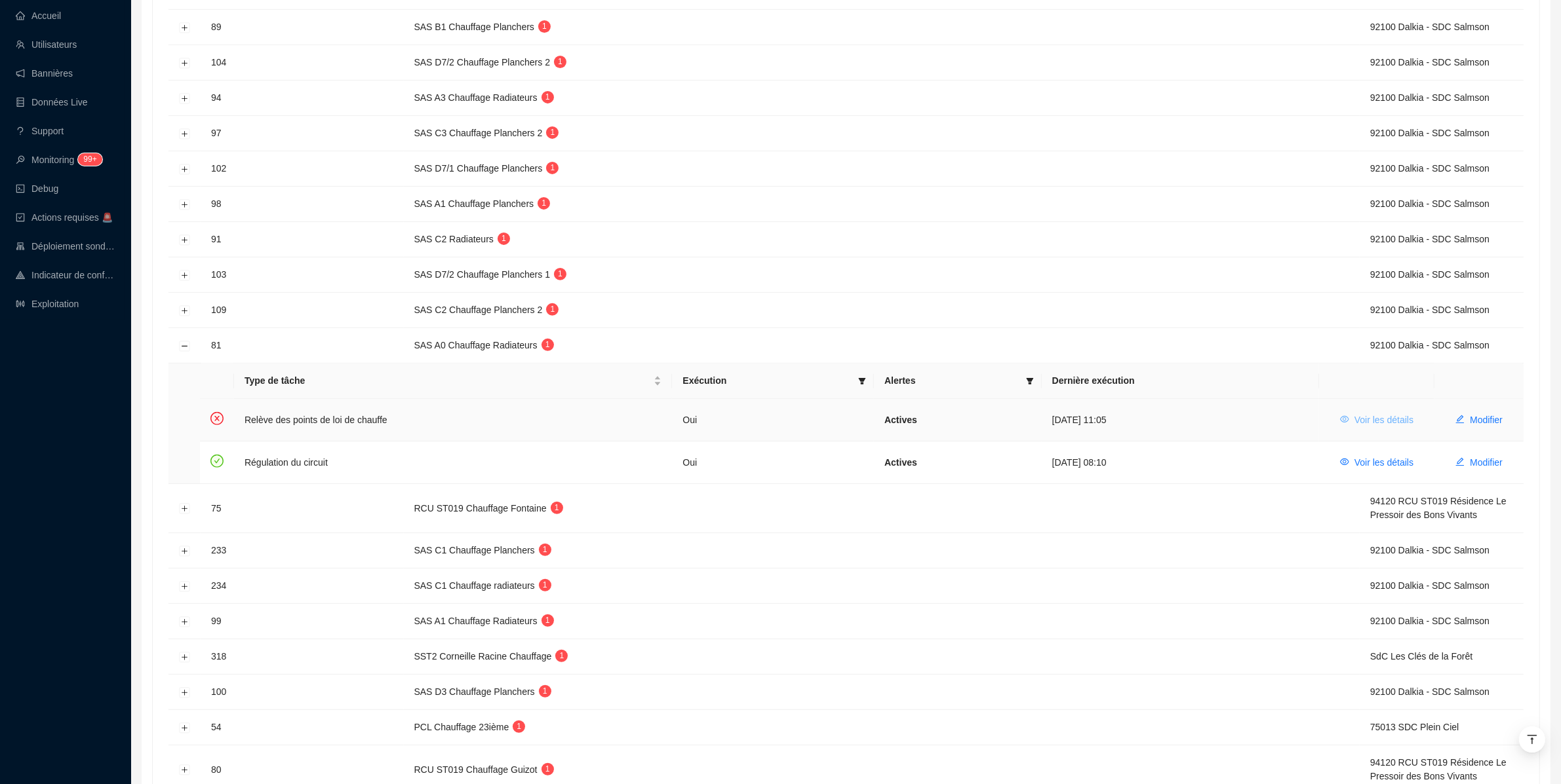
click at [1354, 417] on span "Voir les détails" at bounding box center [1383, 420] width 59 height 14
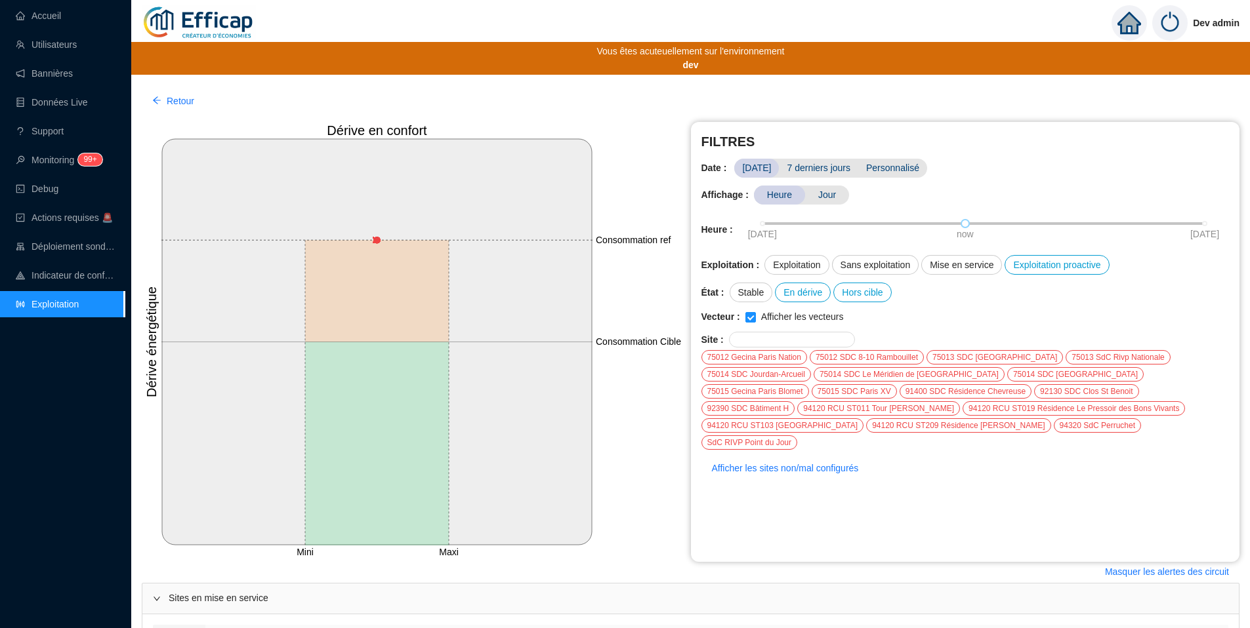
click at [63, 431] on div "Accueil Utilisateurs Bannières Données Live Support Monitoring 99+ Debug Action…" at bounding box center [62, 314] width 125 height 628
